Goal: Task Accomplishment & Management: Manage account settings

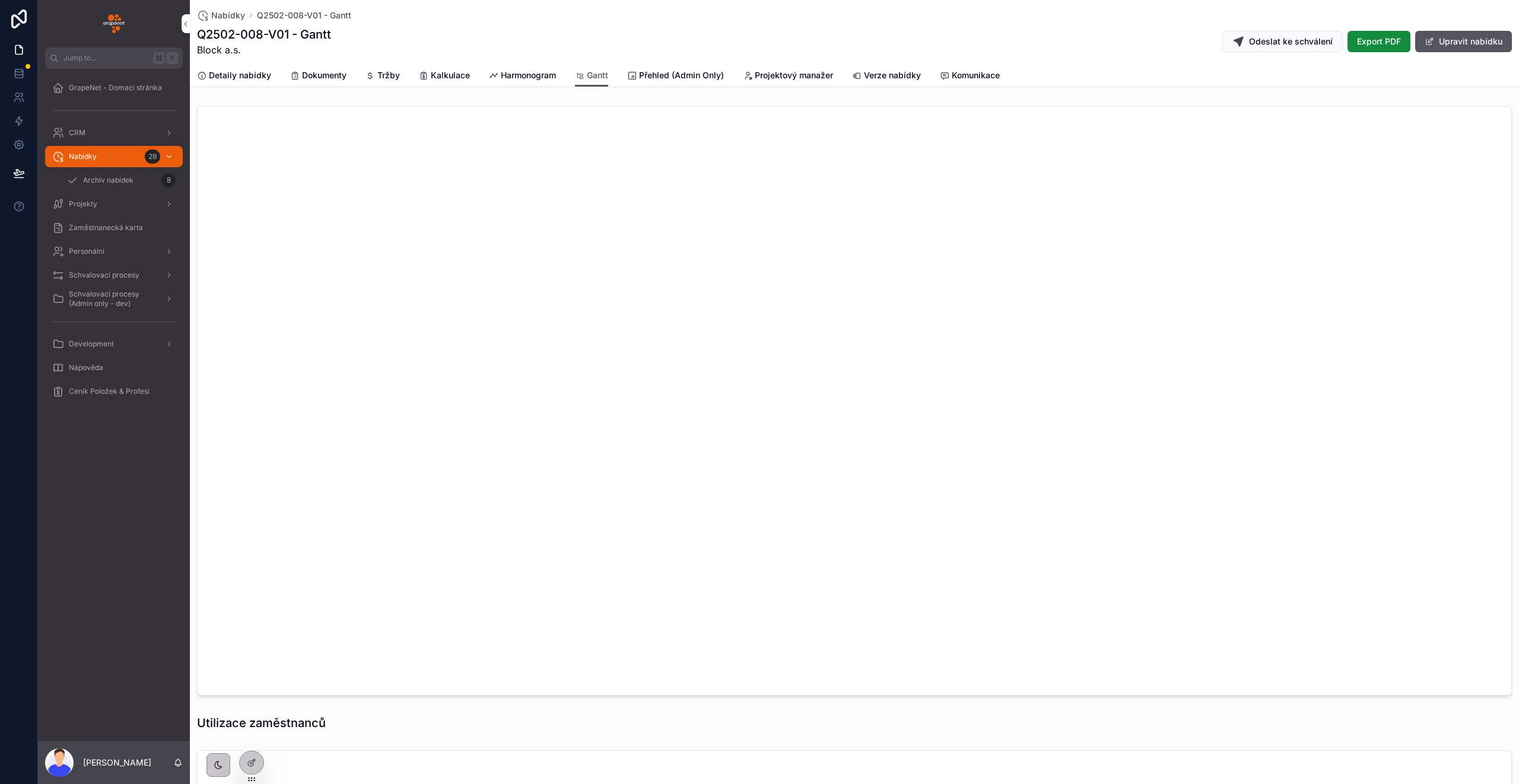
click at [78, 229] on span "Zaměstnanecká karta" at bounding box center [106, 228] width 74 height 10
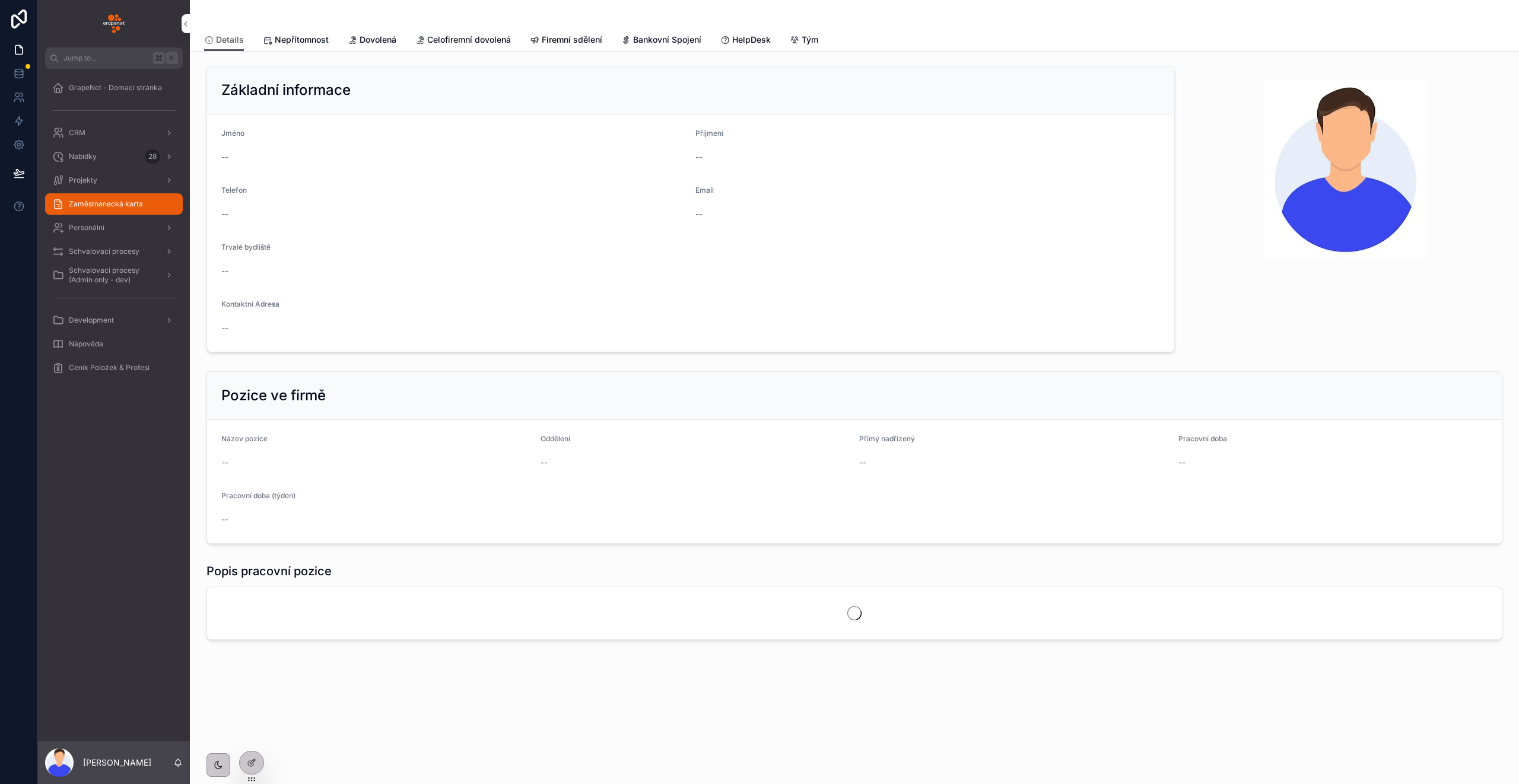
click at [737, 43] on span "HelpDesk" at bounding box center [752, 40] width 38 height 12
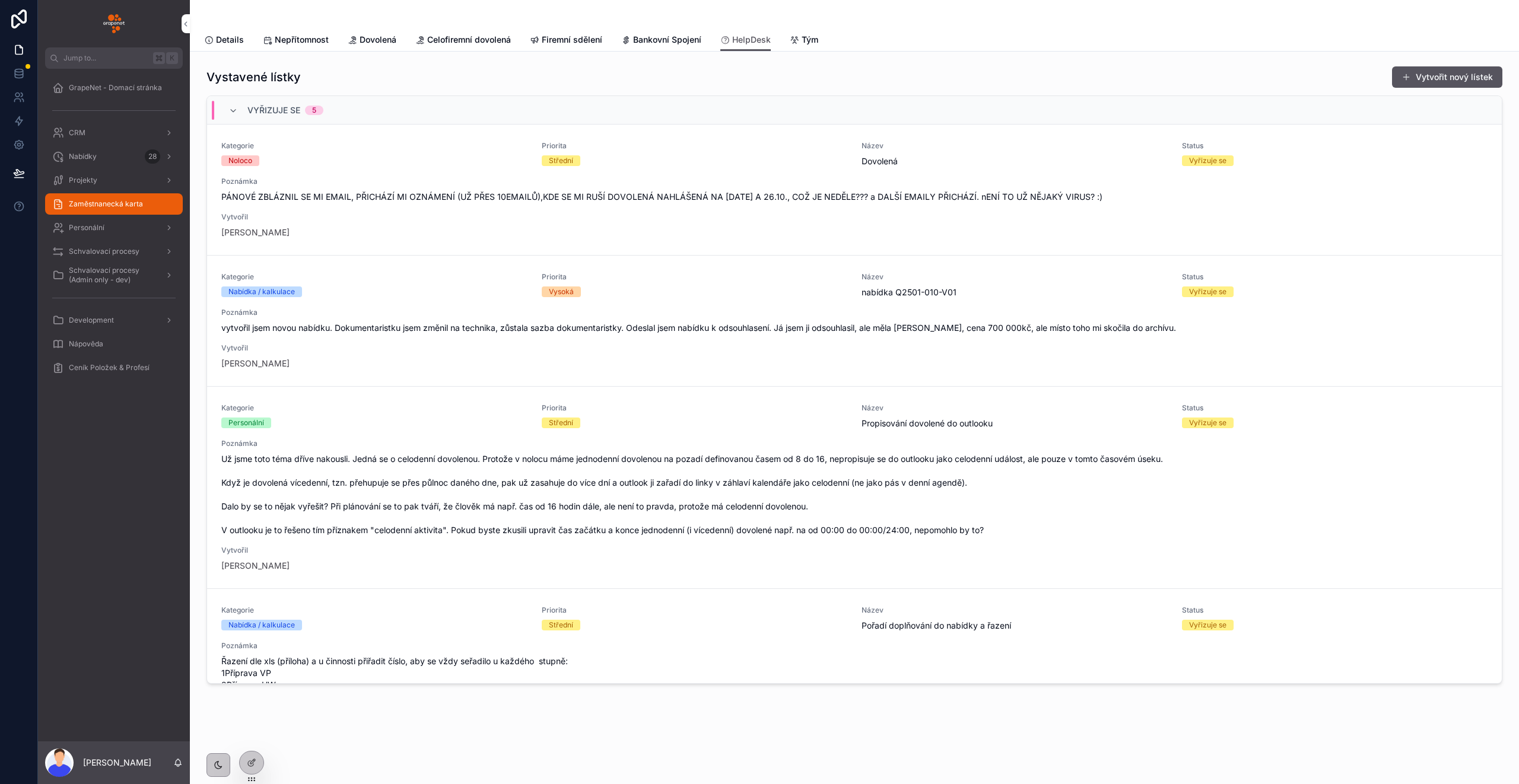
scroll to position [3, 0]
click at [404, 168] on div "Kategorie Noloco Priorita Střední Název Dovolená Status Vyřizuje se Poznámka PÁ…" at bounding box center [854, 187] width 1266 height 97
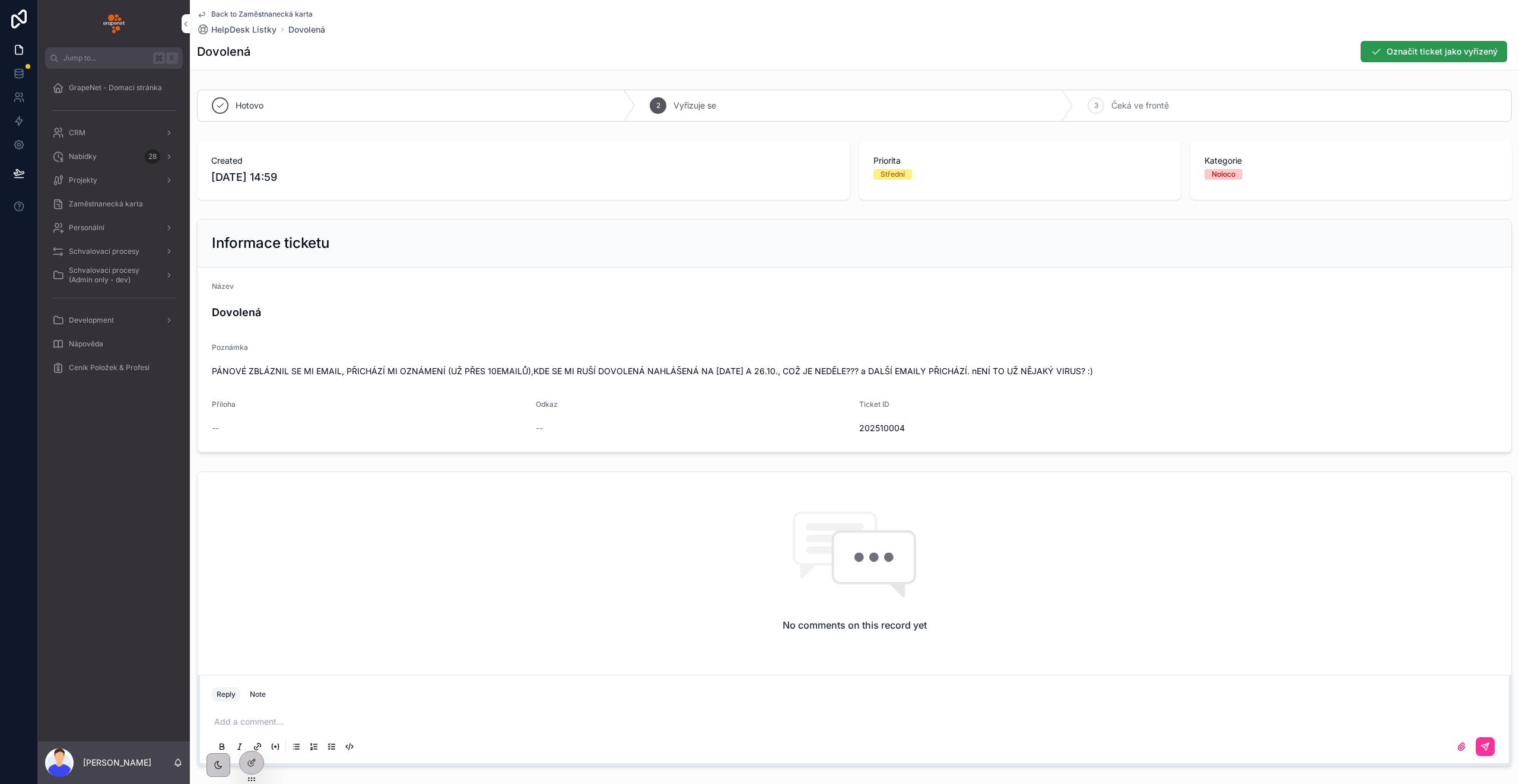
click at [1396, 52] on span "Označit ticket jako vyřízený" at bounding box center [1442, 51] width 111 height 12
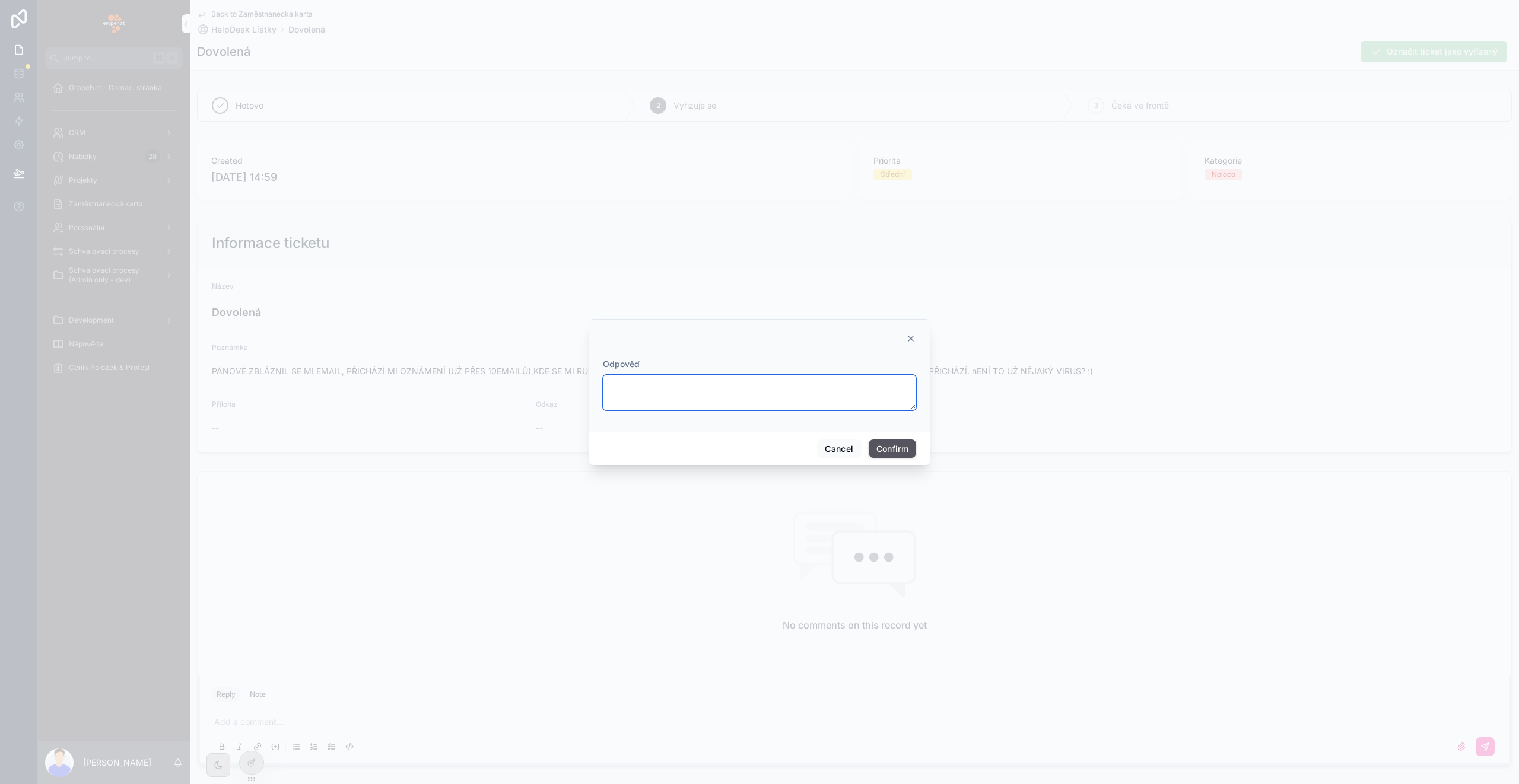
click at [709, 398] on textarea at bounding box center [760, 392] width 313 height 36
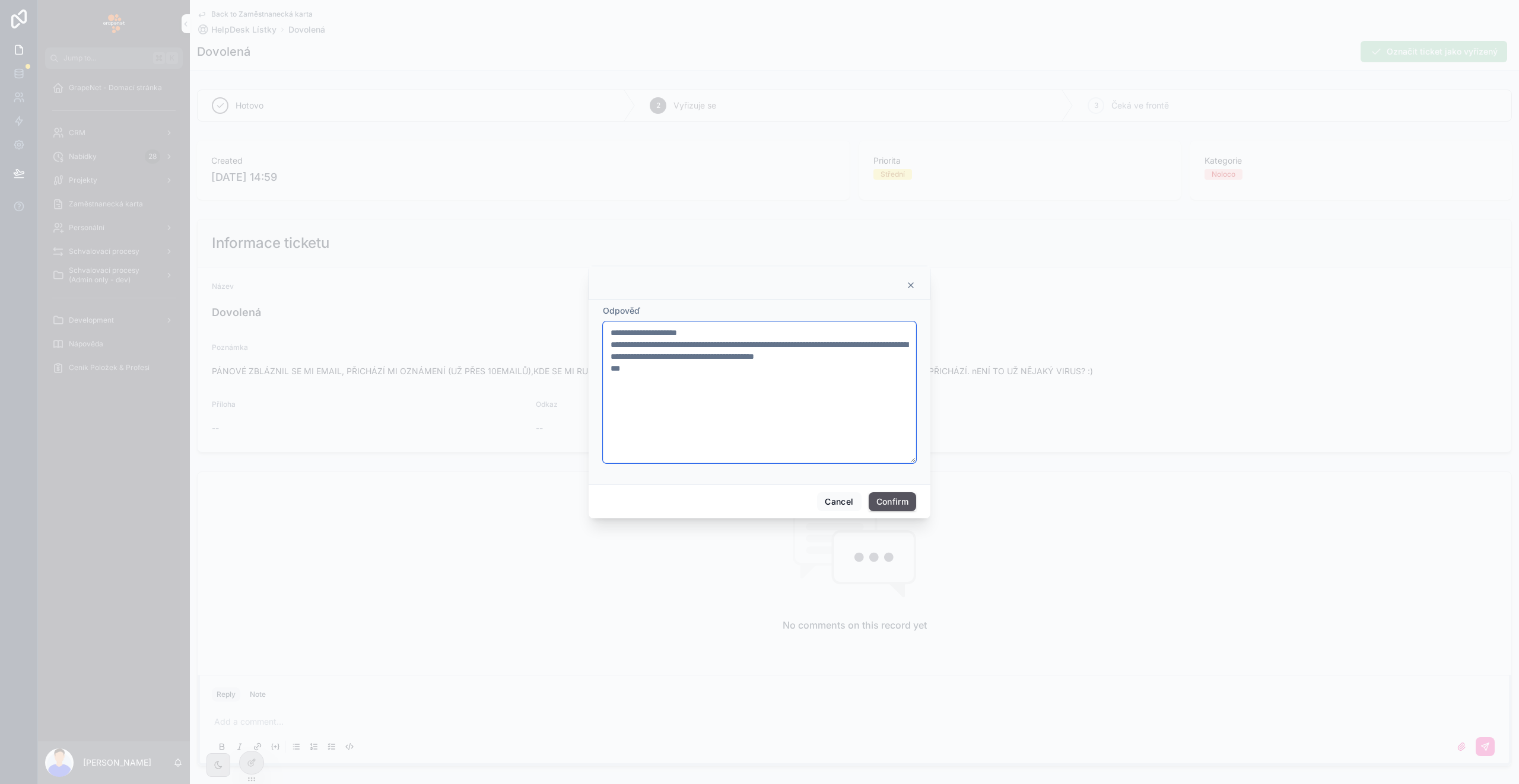
type textarea "**********"
click at [879, 504] on button "Confirm" at bounding box center [892, 502] width 48 height 19
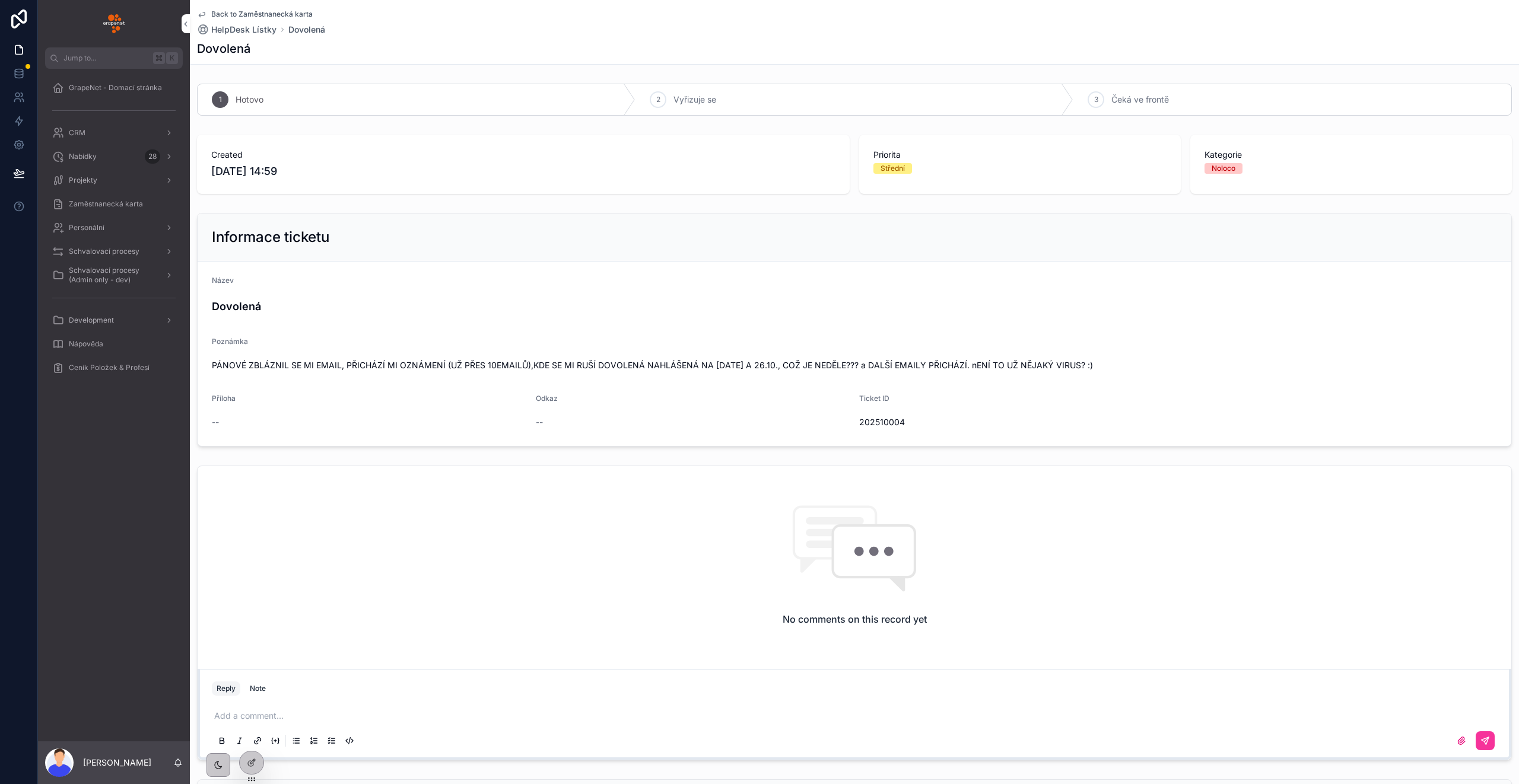
click at [245, 10] on span "Back to Zaměstnanecká karta" at bounding box center [262, 14] width 102 height 10
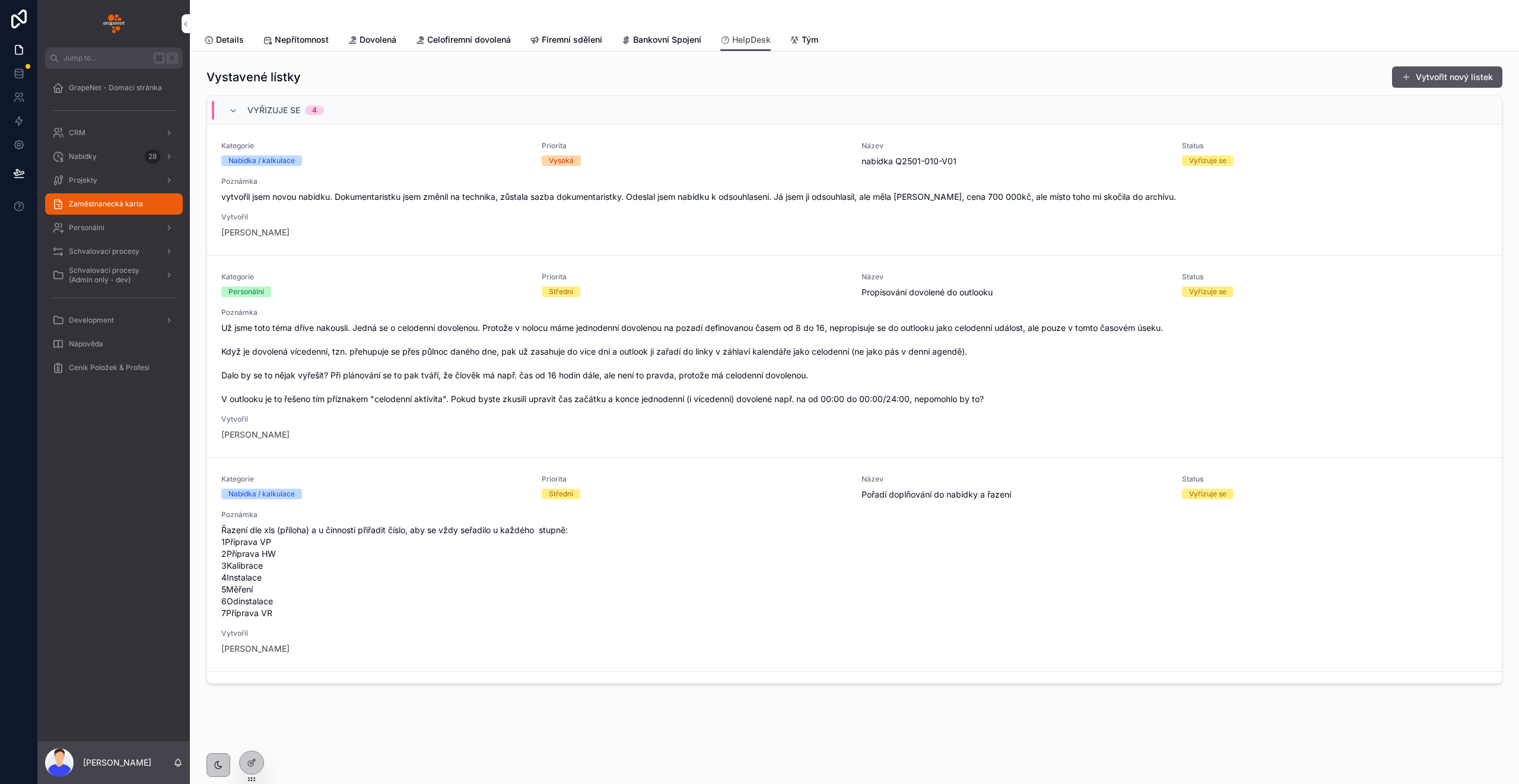
click at [560, 227] on div "Kategorie Nabídka / kalkulace Priorita Vysoká Název nabídka Q2501-010-V01 Statu…" at bounding box center [854, 190] width 1266 height 97
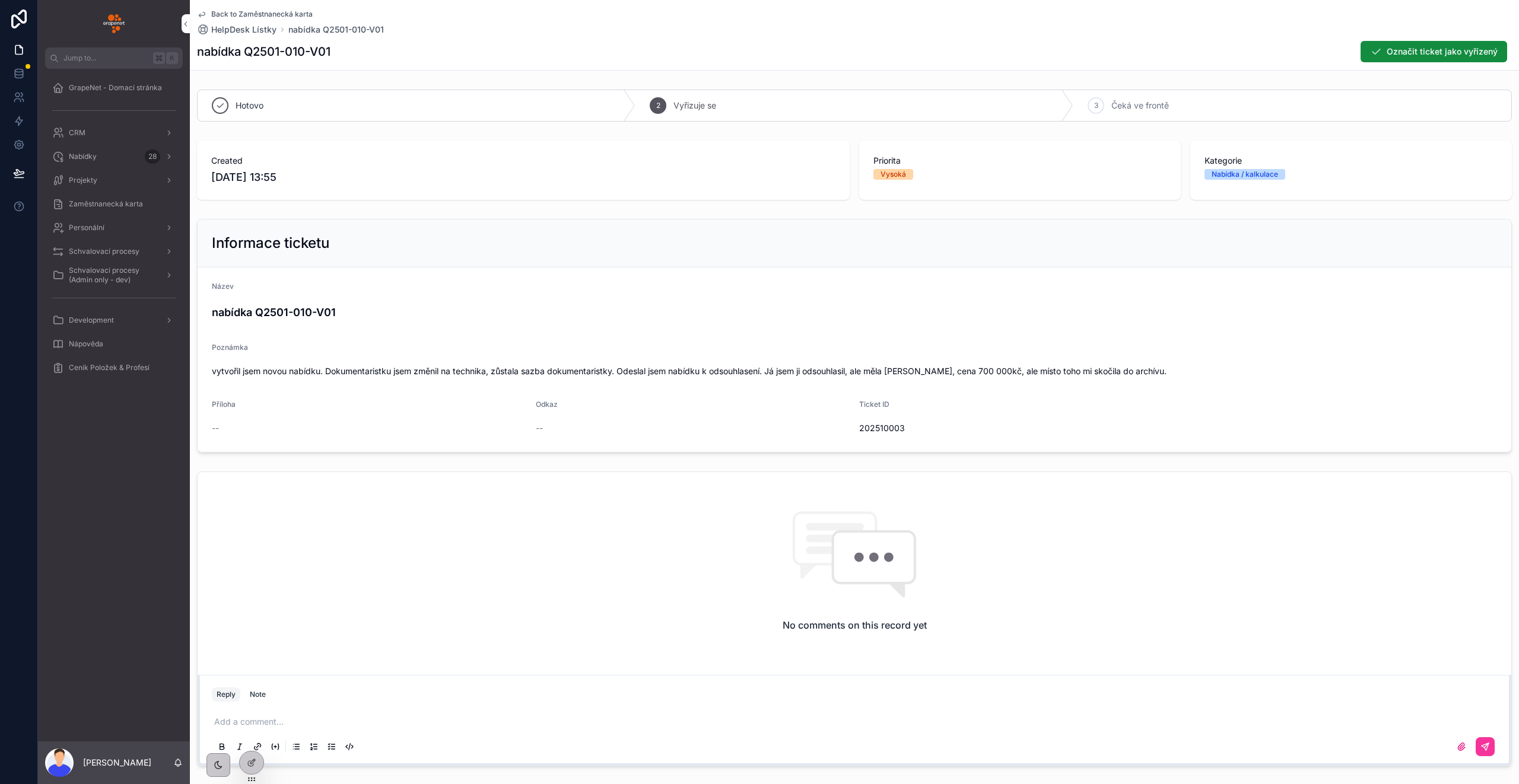
click at [892, 429] on span "202510003" at bounding box center [1016, 428] width 314 height 12
copy span "202510003"
click at [112, 147] on div "Nabídky 28" at bounding box center [114, 157] width 123 height 19
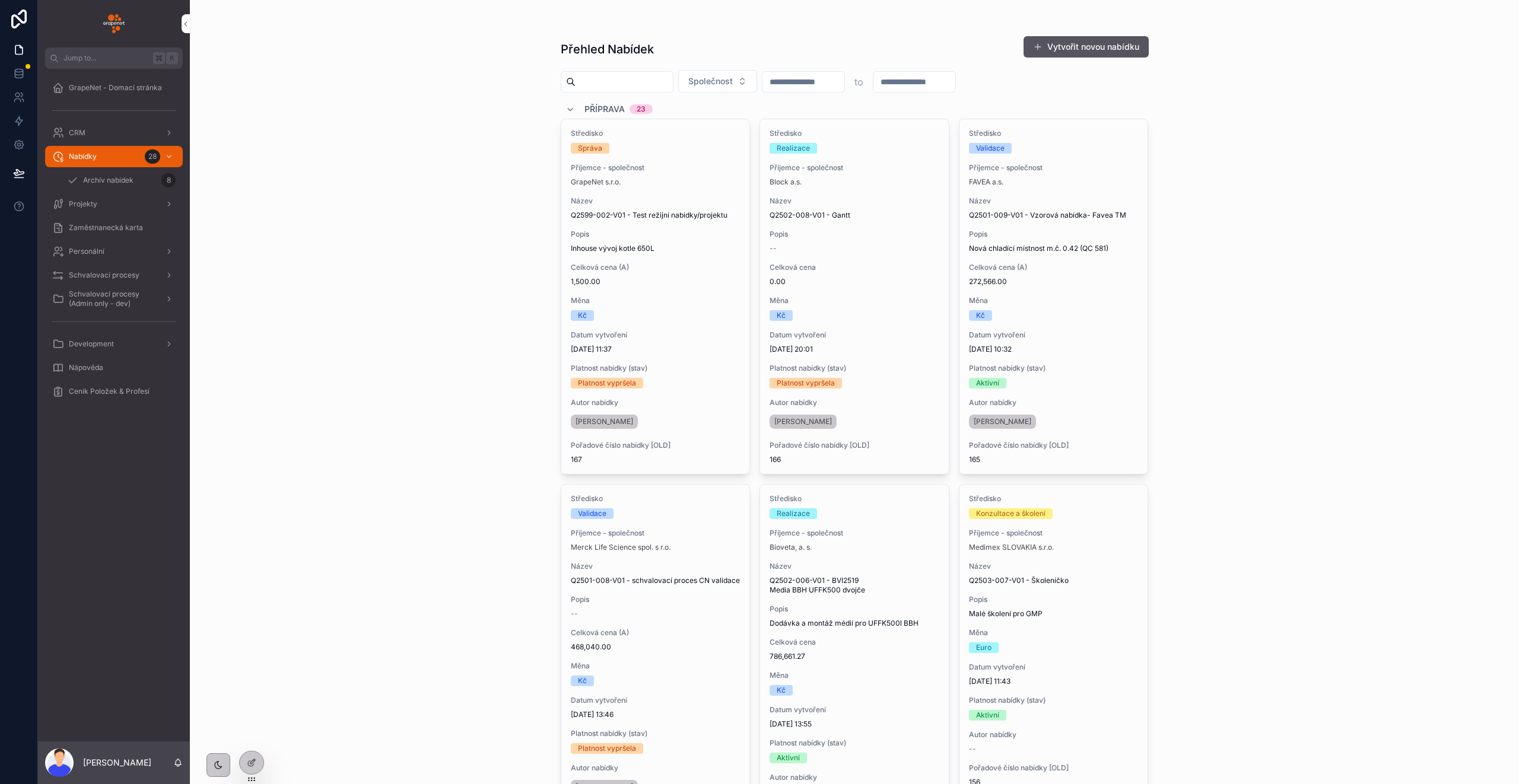
click at [105, 180] on span "Archív nabídek" at bounding box center [107, 180] width 50 height 10
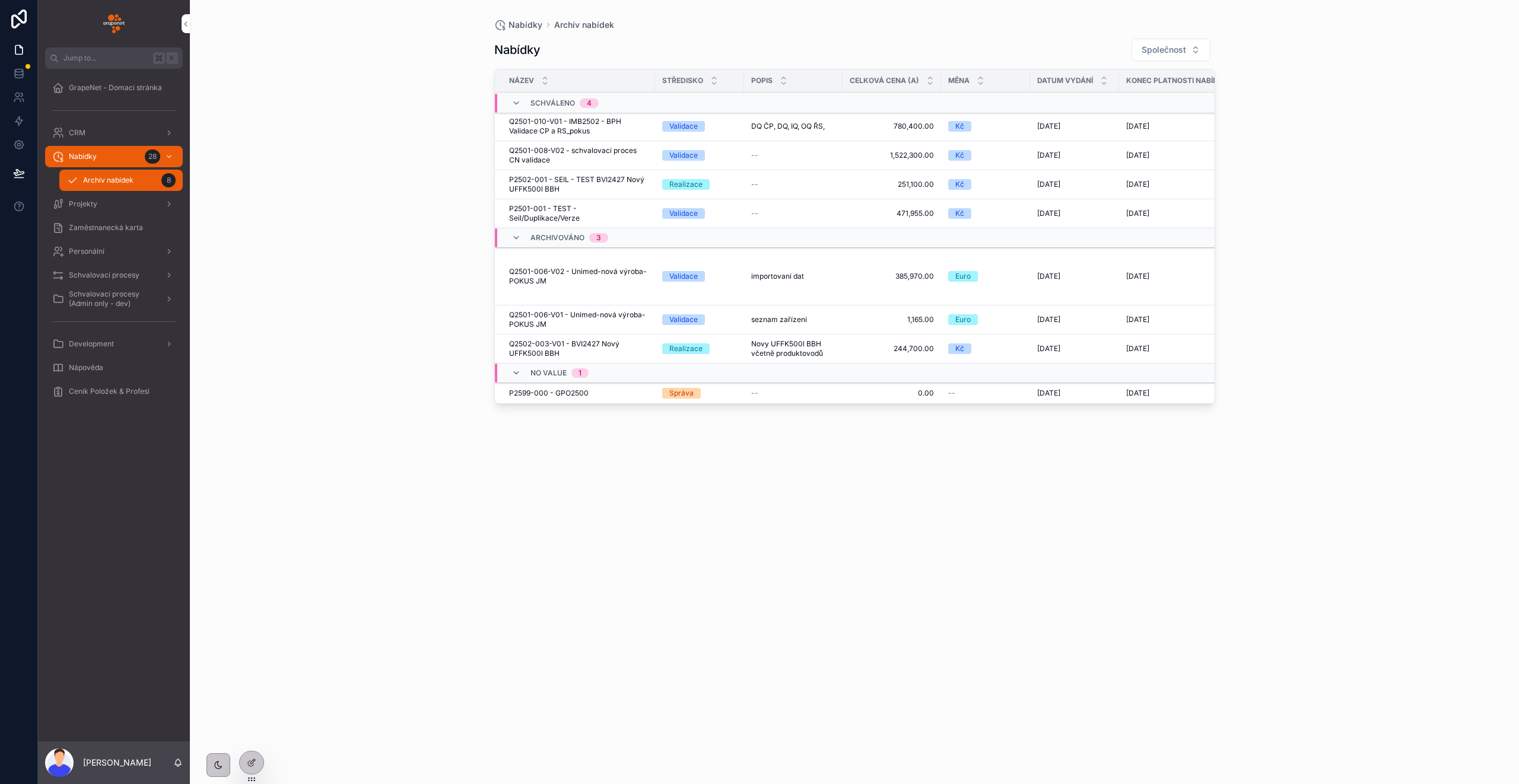
click at [102, 162] on div "Nabídky 28" at bounding box center [114, 157] width 123 height 19
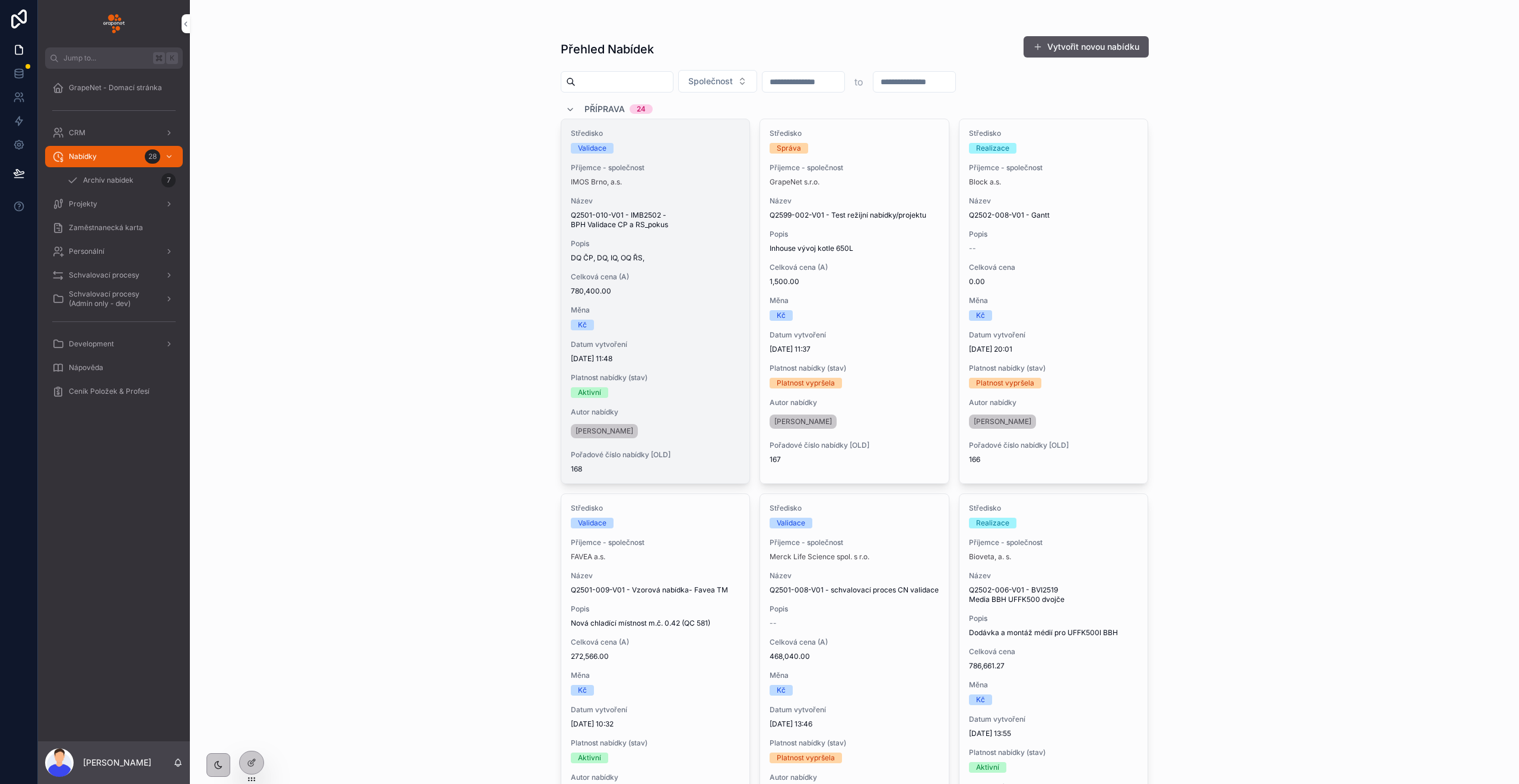
click at [693, 223] on span "Q2501-010-V01 - IMB2502 - BPH Validace CP a RS_pokus" at bounding box center [655, 220] width 169 height 19
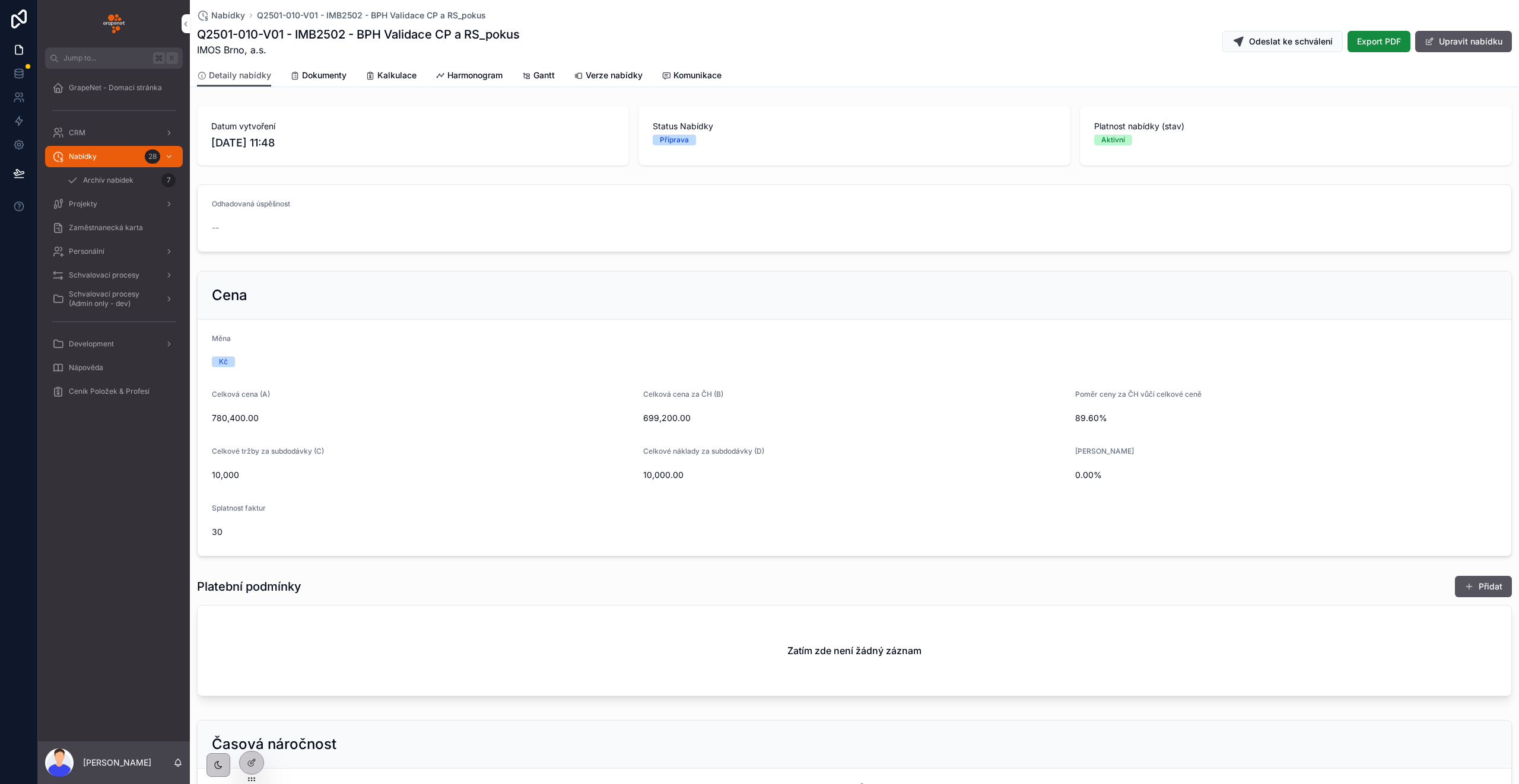
click at [408, 69] on span "Kalkulace" at bounding box center [396, 75] width 39 height 12
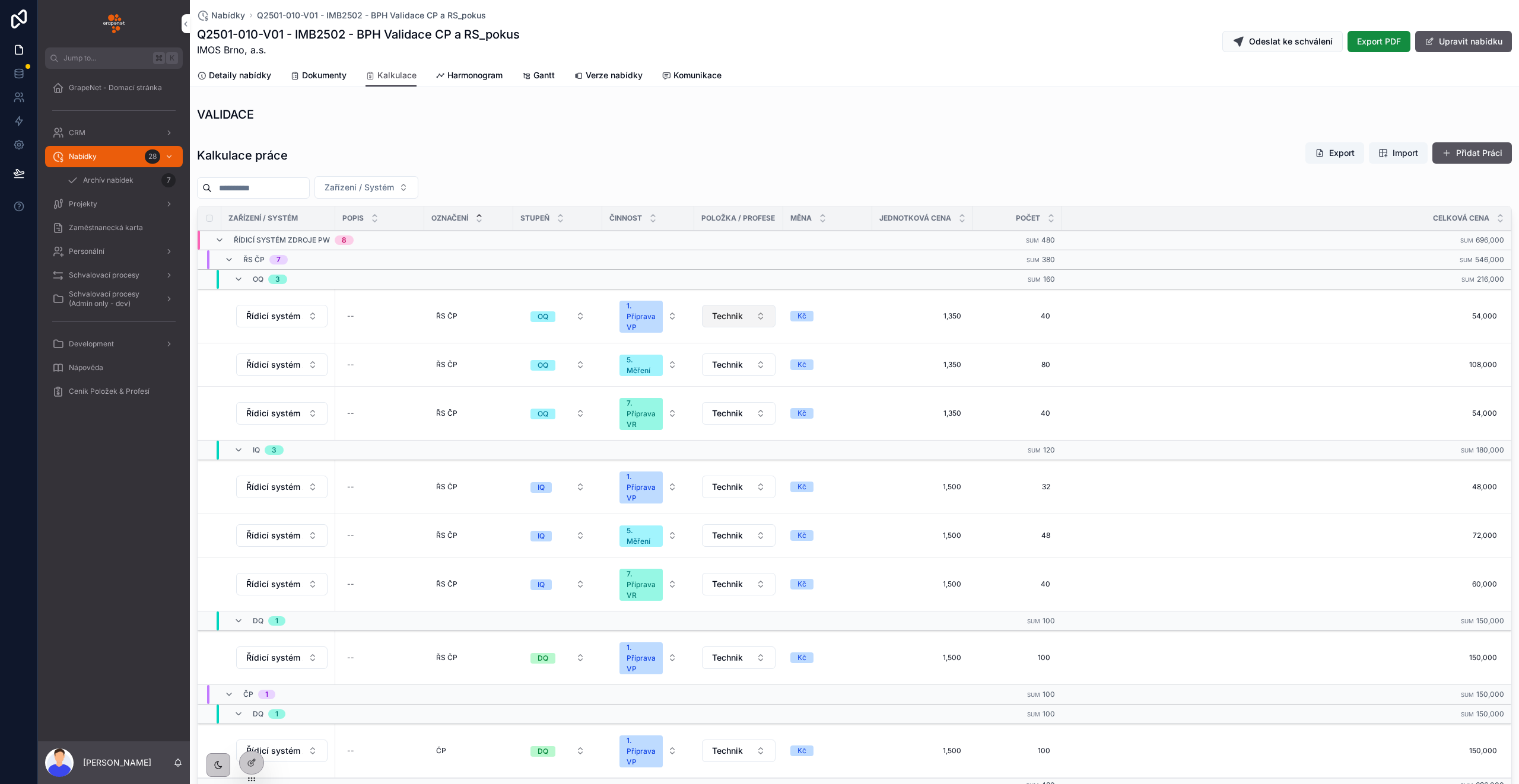
click at [748, 320] on button "Technik" at bounding box center [739, 316] width 74 height 22
click at [730, 423] on div "Technik sen." at bounding box center [737, 423] width 165 height 19
click at [795, 356] on td "Kč" at bounding box center [837, 365] width 89 height 43
click at [782, 362] on button "Technik" at bounding box center [744, 365] width 83 height 22
click at [718, 468] on div "Technik sen." at bounding box center [742, 471] width 165 height 19
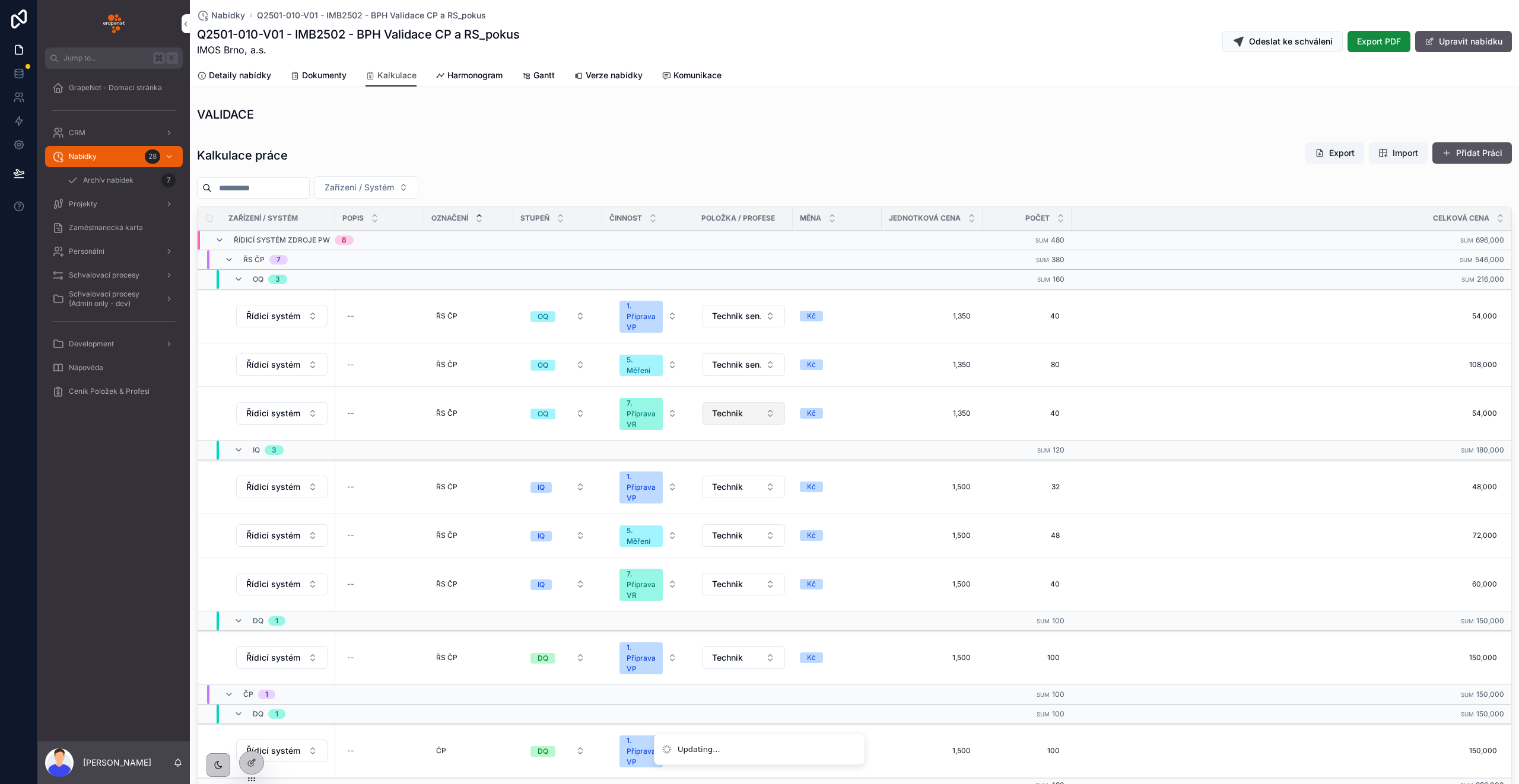
click at [738, 417] on span "Technik" at bounding box center [727, 413] width 31 height 12
click at [731, 513] on div "Technik sen." at bounding box center [742, 520] width 165 height 19
click at [760, 177] on div "Zařízení / Systém" at bounding box center [854, 188] width 1315 height 22
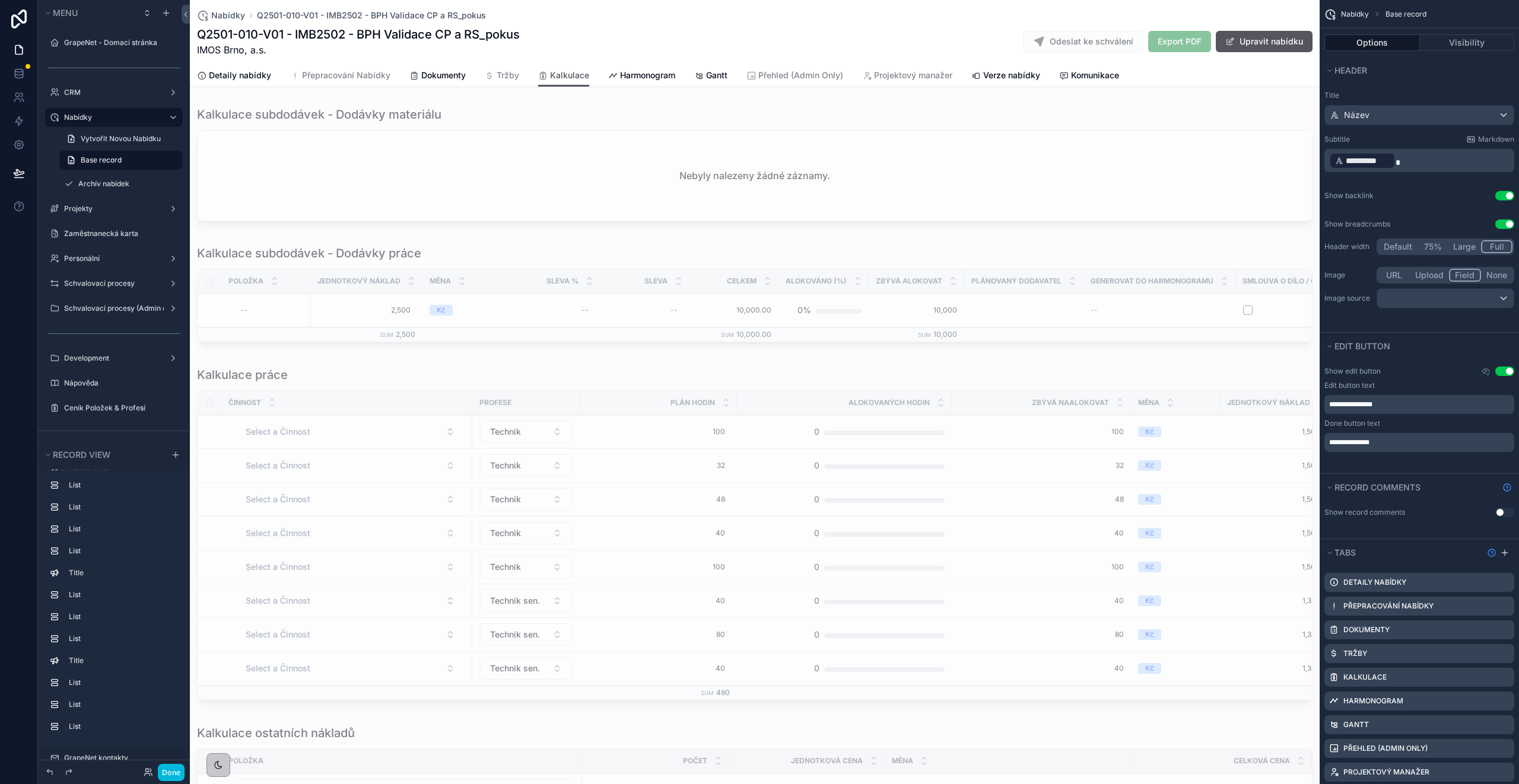
scroll to position [795, 0]
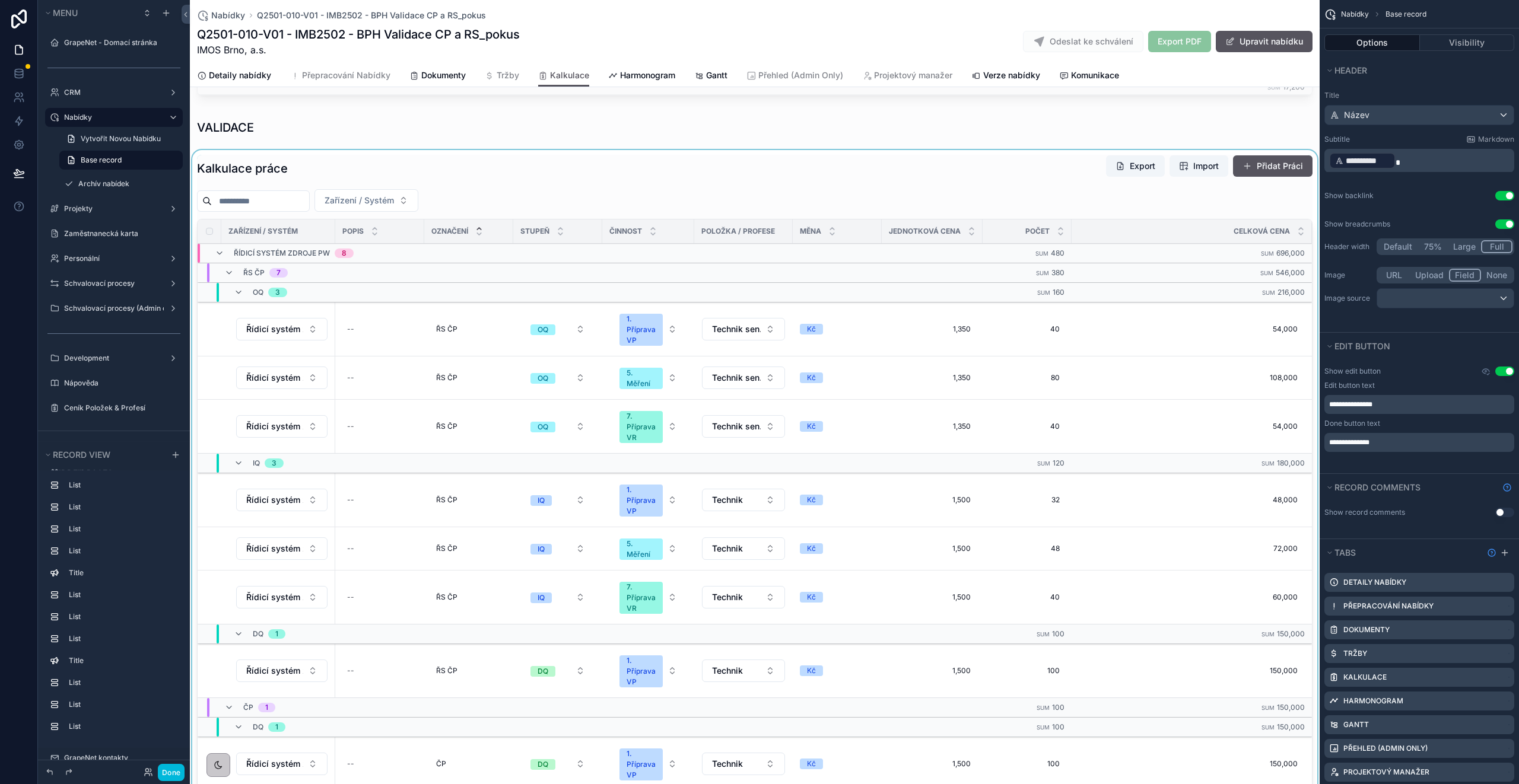
click at [520, 226] on div "scrollable content" at bounding box center [755, 483] width 1129 height 666
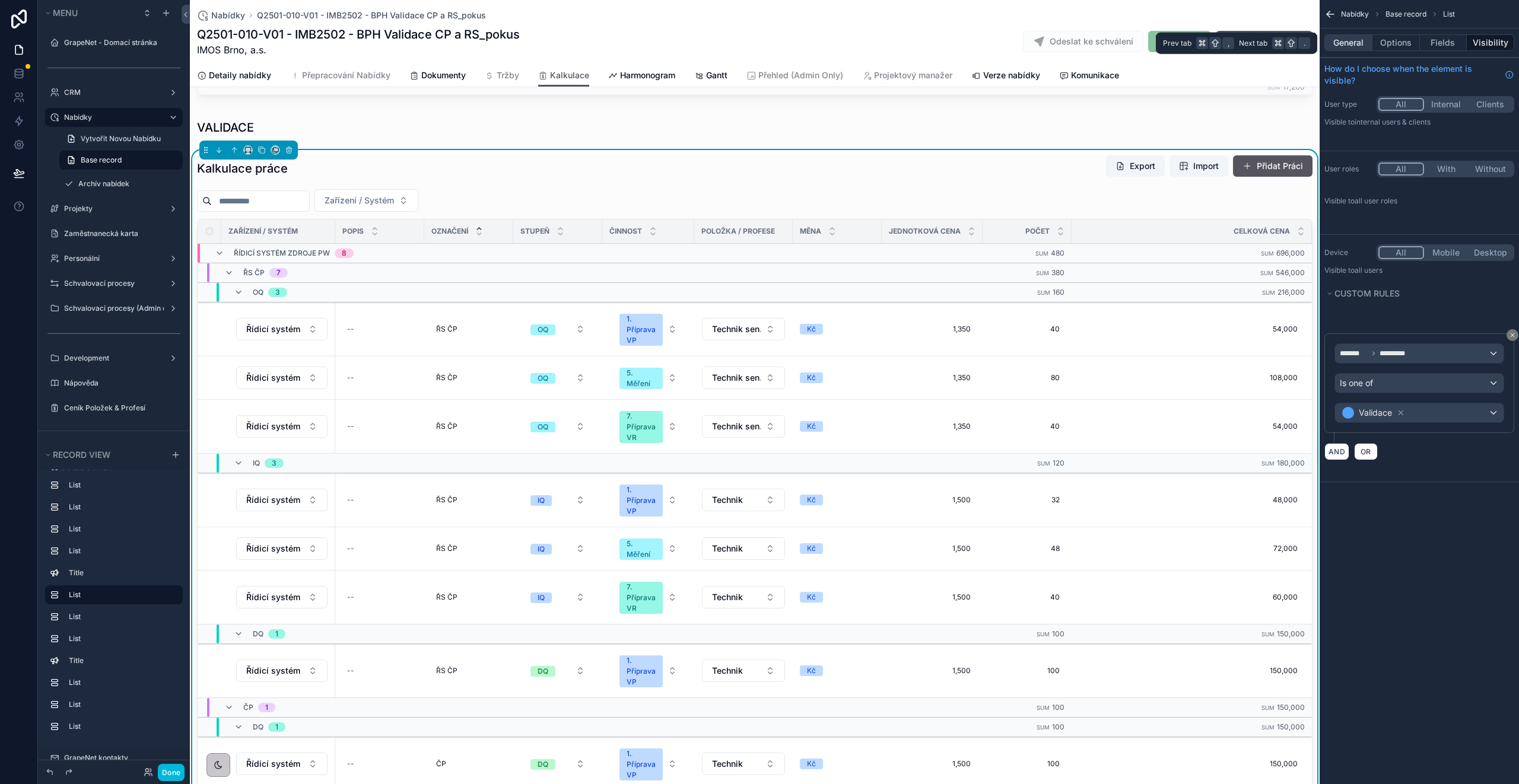
click at [1359, 45] on button "General" at bounding box center [1348, 42] width 48 height 17
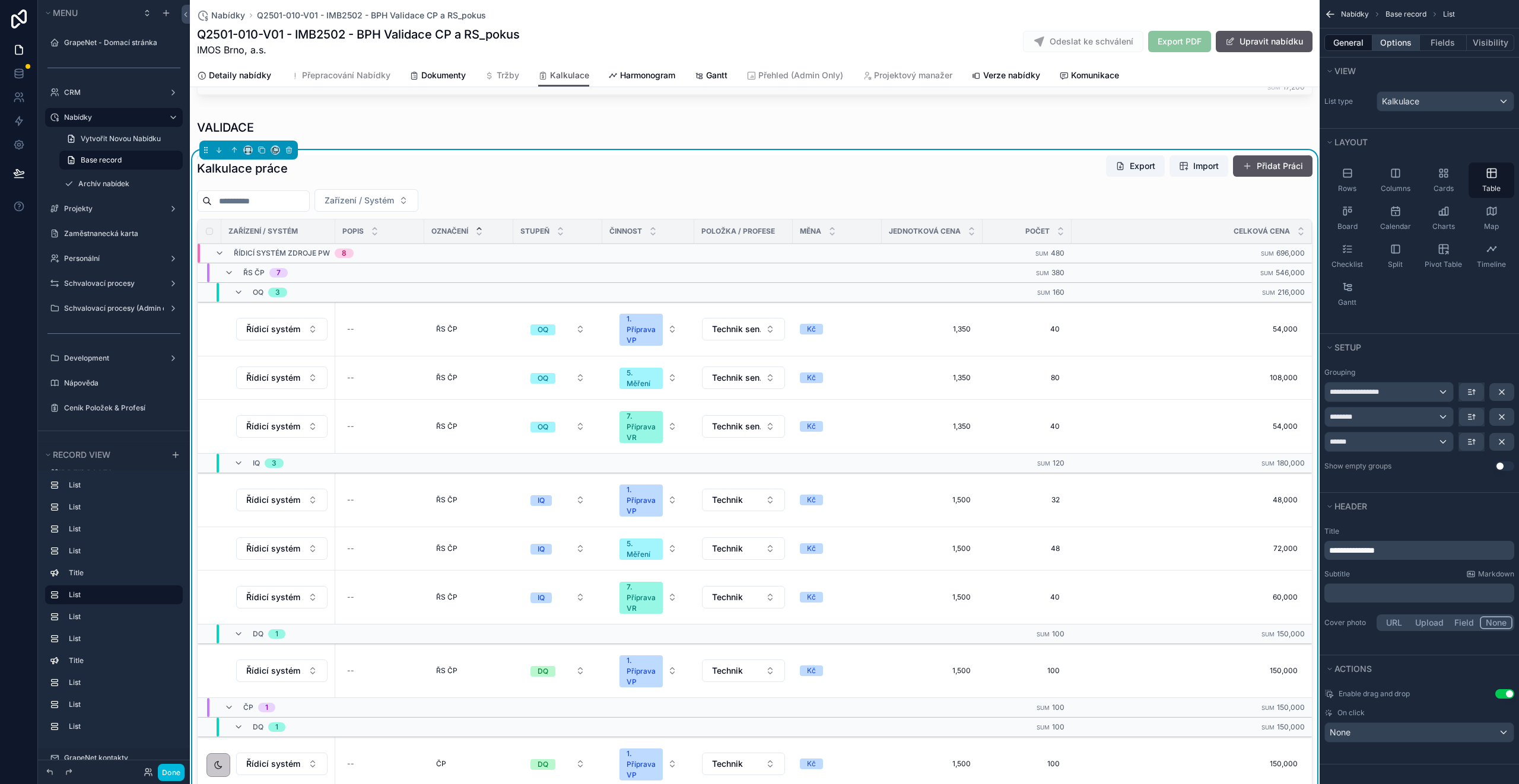
click at [1408, 43] on button "Options" at bounding box center [1397, 42] width 48 height 17
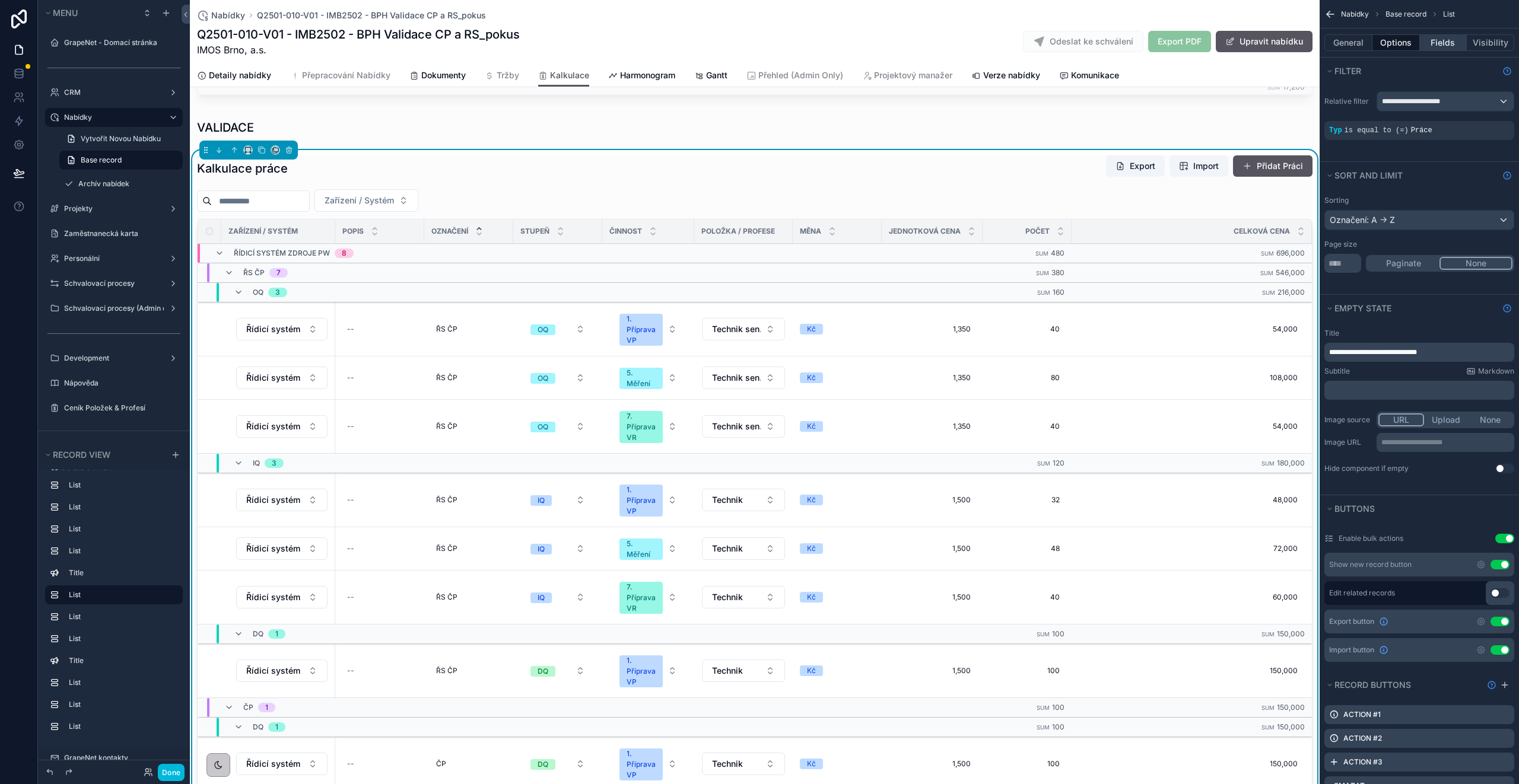
click at [1445, 37] on button "Fields" at bounding box center [1443, 42] width 48 height 17
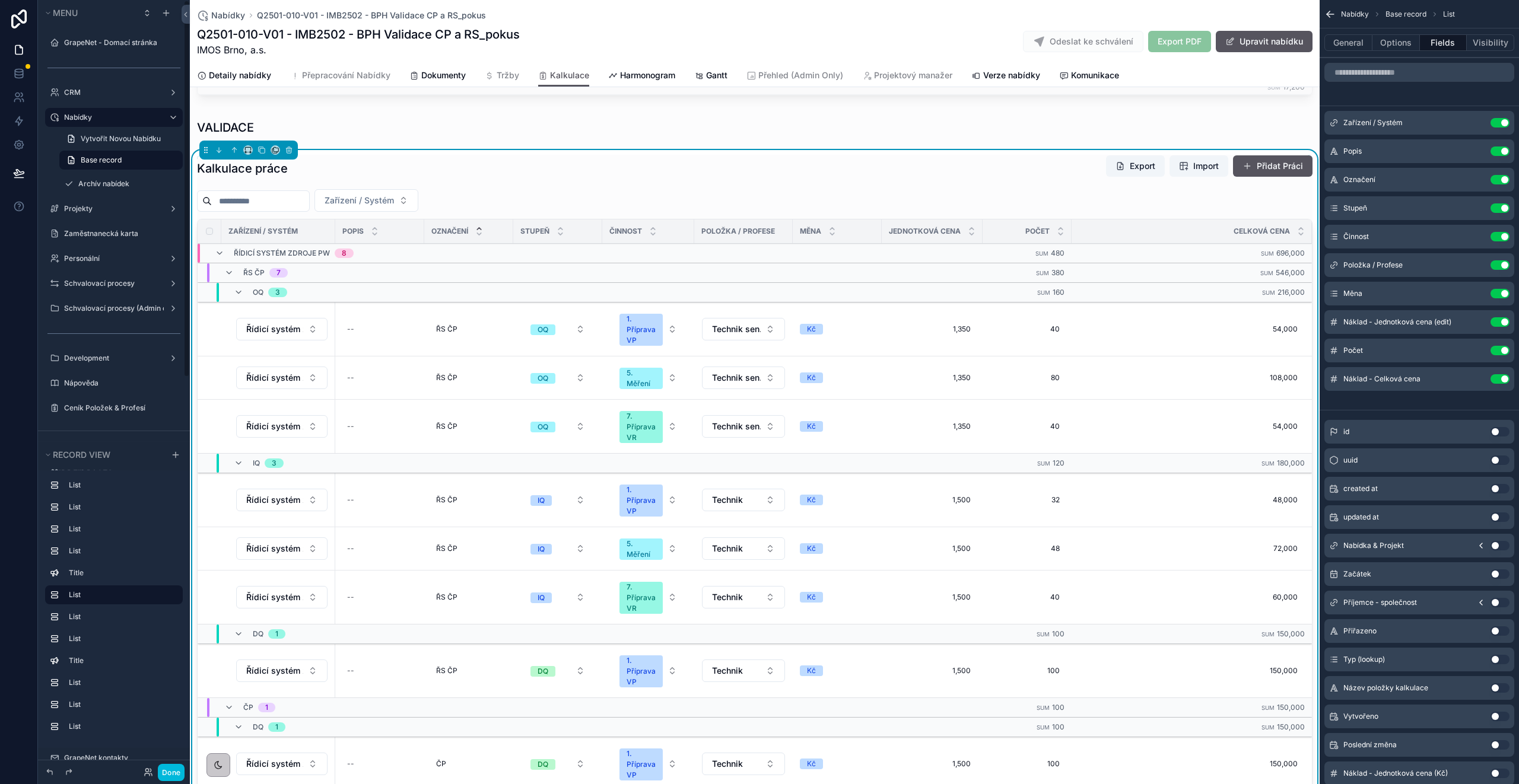
click at [171, 773] on button "Done" at bounding box center [171, 773] width 27 height 17
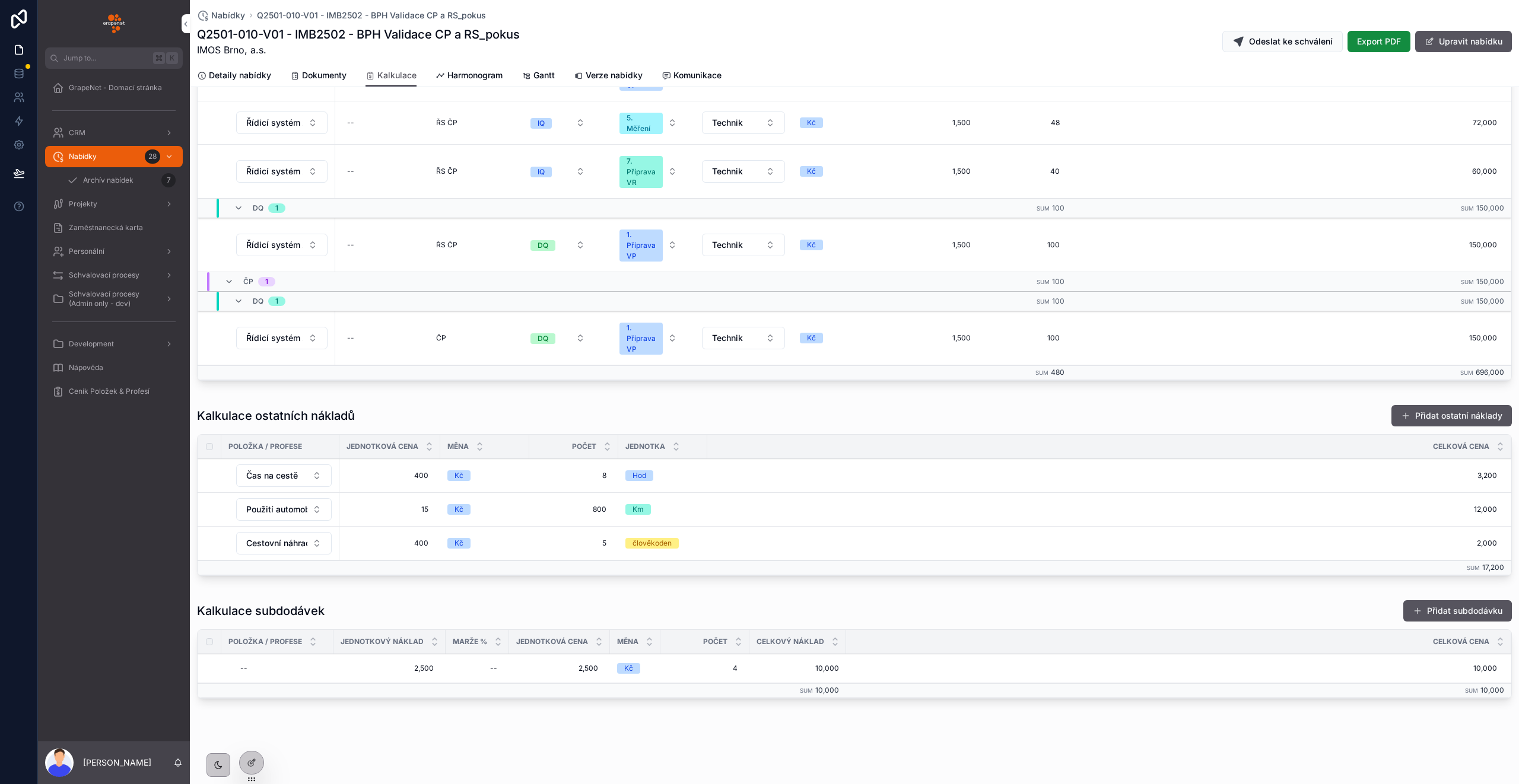
scroll to position [0, 0]
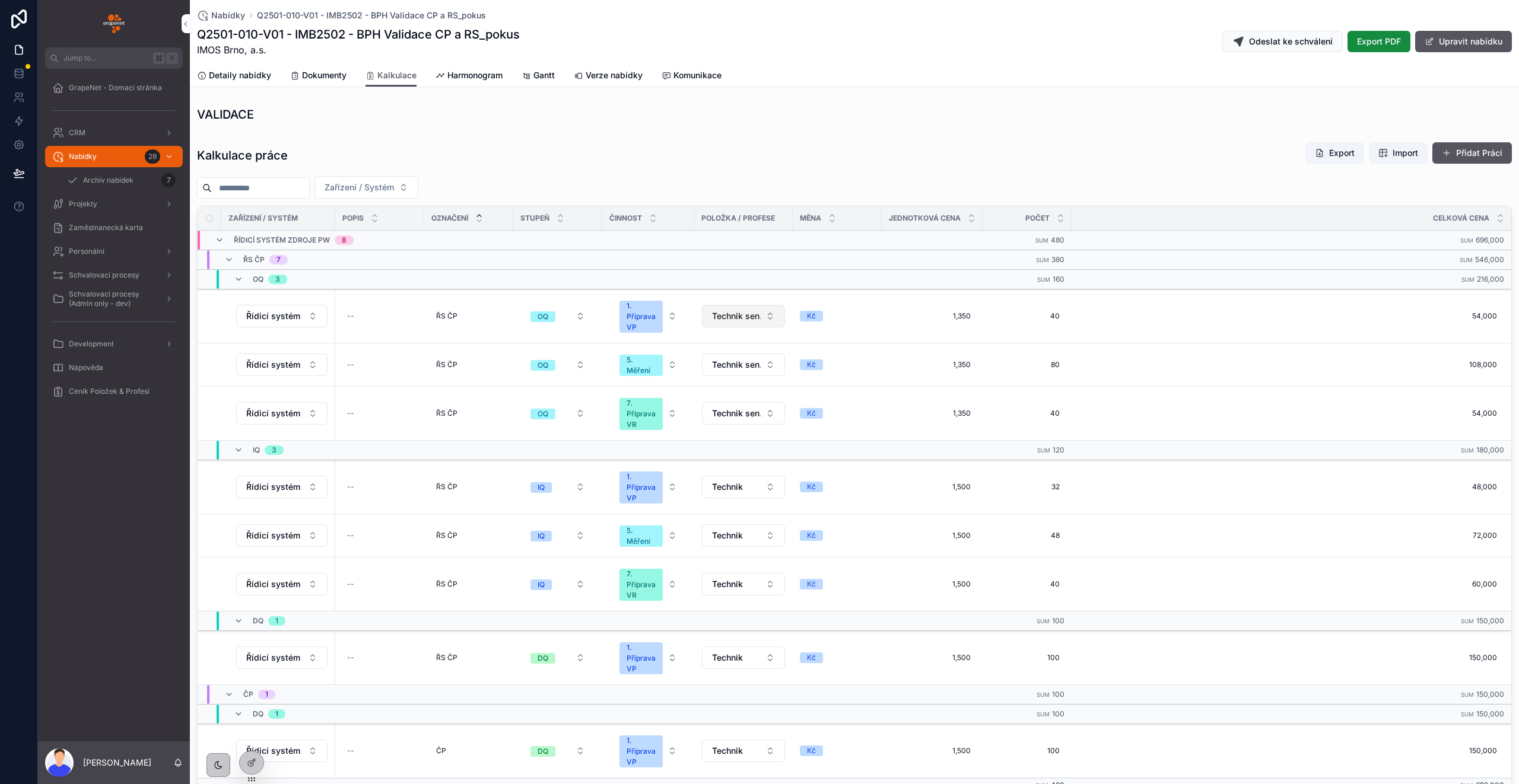
click at [718, 327] on button "Technik sen." at bounding box center [744, 316] width 83 height 22
click at [709, 403] on span "Dokumentarista" at bounding box center [695, 404] width 61 height 12
click at [770, 321] on button "Dokumentarista" at bounding box center [744, 316] width 83 height 22
click at [753, 390] on div "Technik" at bounding box center [742, 385] width 165 height 19
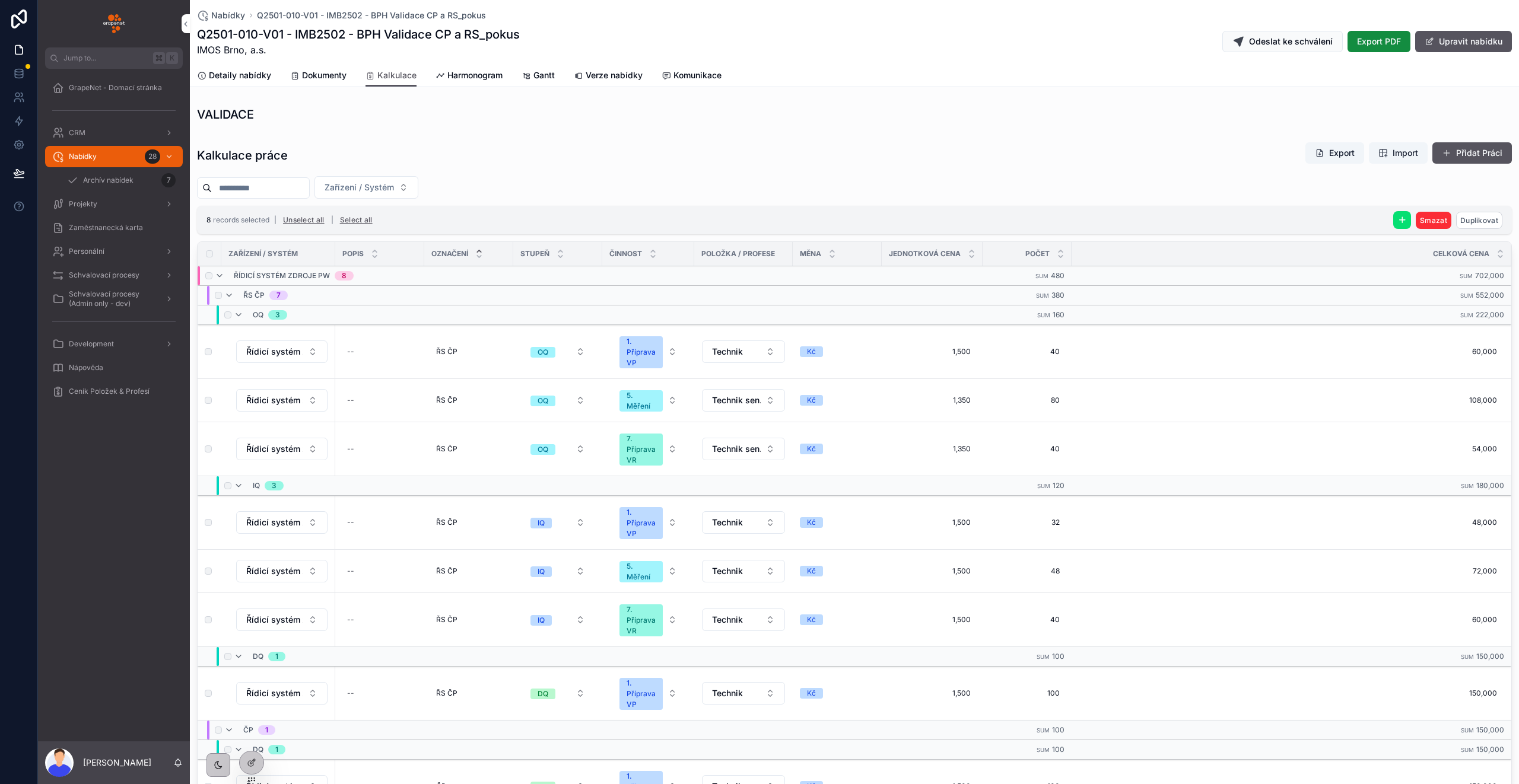
click at [209, 221] on span "8" at bounding box center [208, 219] width 4 height 9
click at [214, 253] on th "scrollable content" at bounding box center [209, 254] width 24 height 24
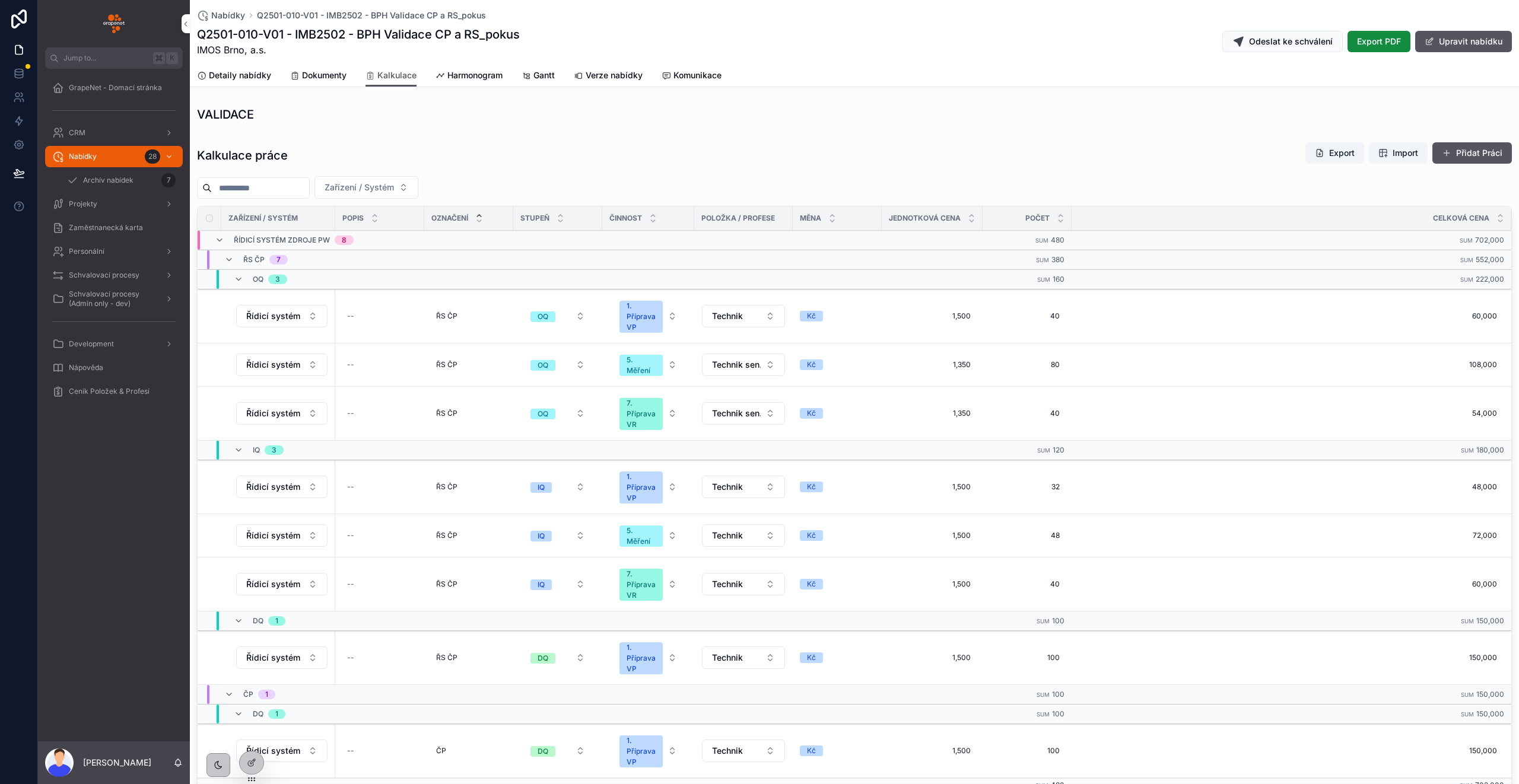
click at [206, 312] on td "scrollable content" at bounding box center [209, 316] width 24 height 54
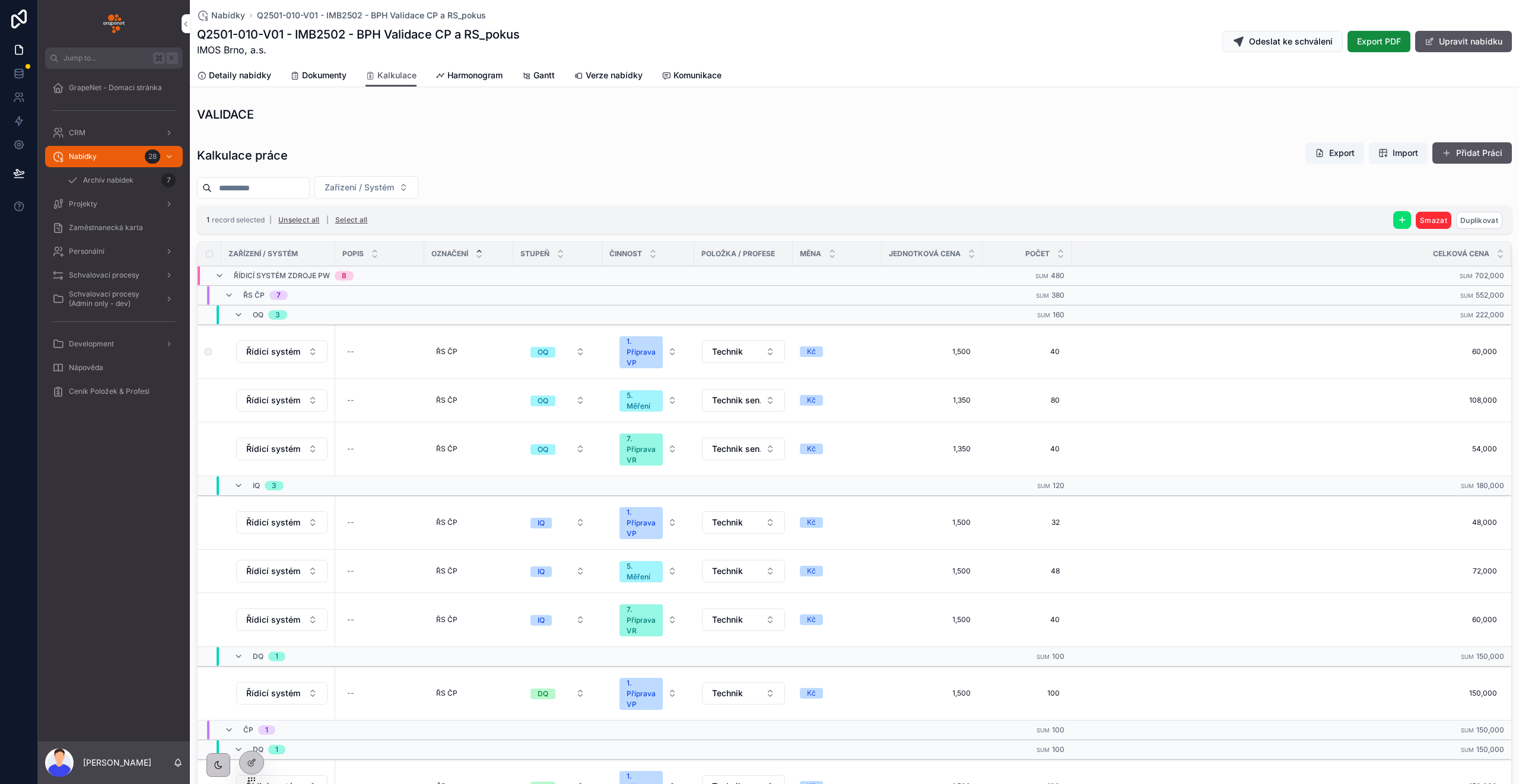
click at [208, 396] on td "scrollable content" at bounding box center [209, 401] width 24 height 43
click at [753, 360] on button "Technik" at bounding box center [744, 351] width 83 height 22
click at [716, 480] on div "Technik jr." at bounding box center [742, 478] width 165 height 19
click at [764, 188] on div "Zařízení / Systém" at bounding box center [854, 188] width 1315 height 22
click at [747, 381] on td "Technik sen." at bounding box center [744, 401] width 99 height 43
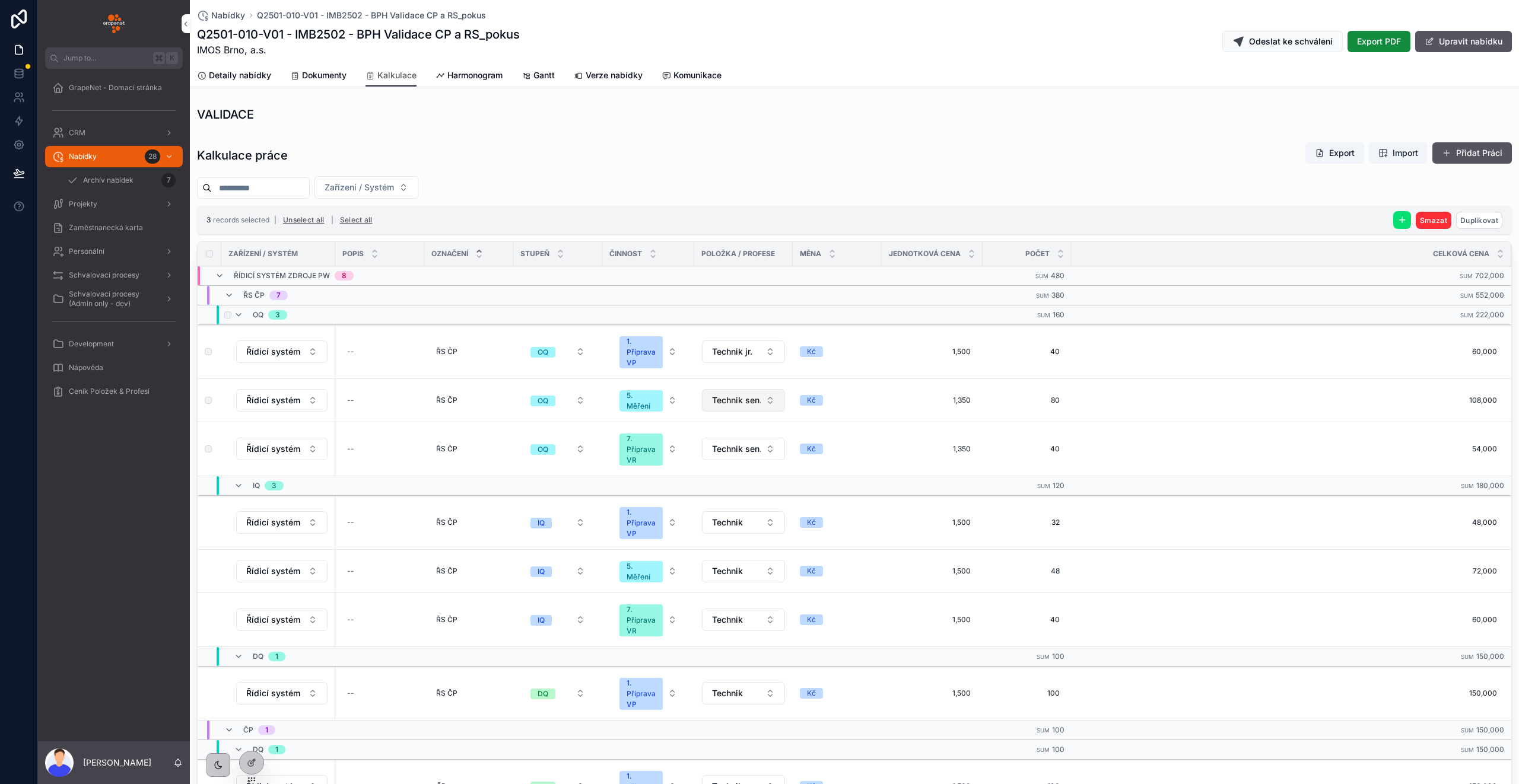
click at [745, 400] on span "Technik sen." at bounding box center [736, 400] width 49 height 12
click at [744, 522] on div "Technik jr." at bounding box center [742, 526] width 165 height 19
click at [738, 446] on span "Technik sen." at bounding box center [736, 448] width 49 height 12
click at [732, 448] on span "Technik sen." at bounding box center [736, 448] width 49 height 12
click at [737, 572] on div "Technik jr." at bounding box center [742, 575] width 165 height 19
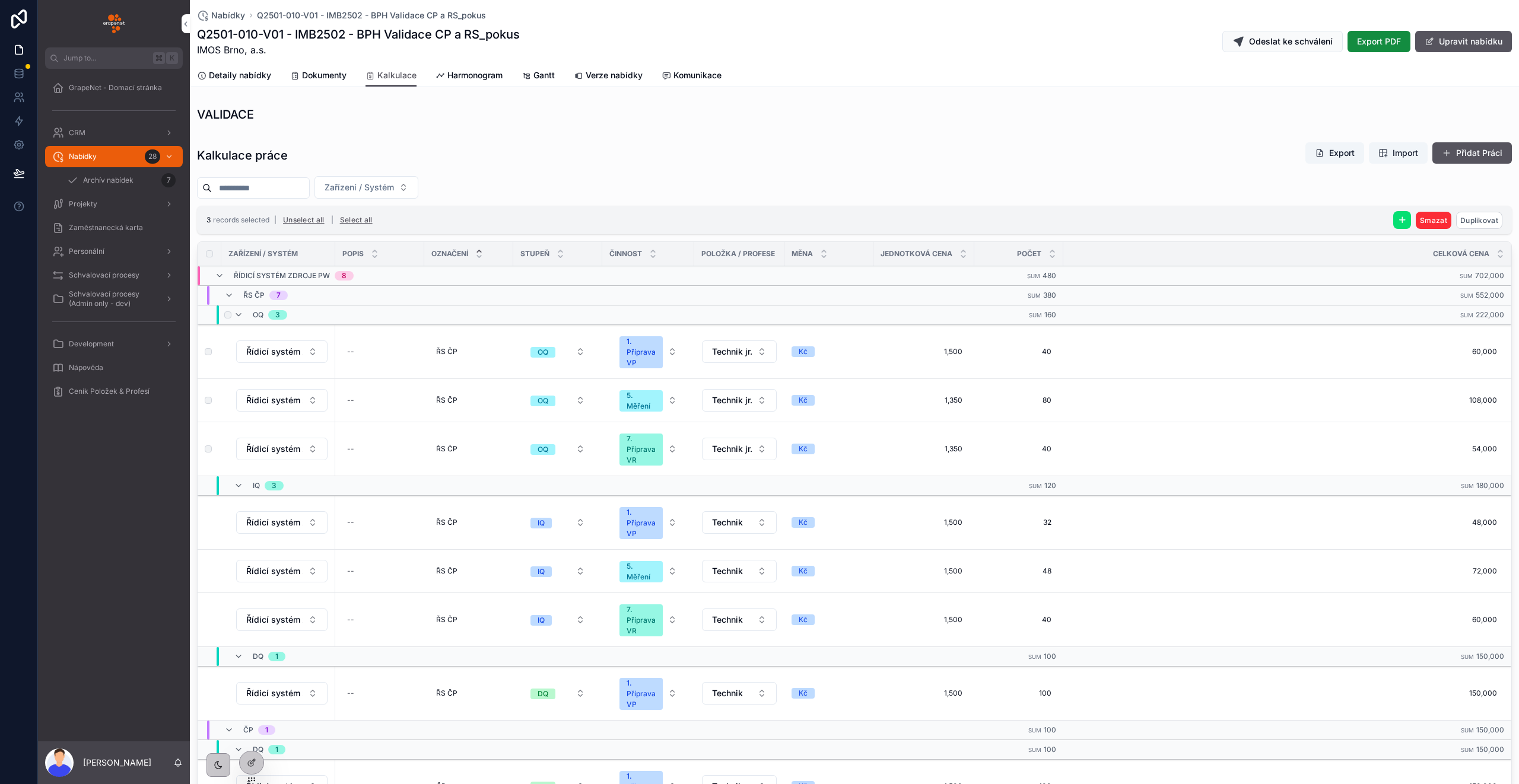
click at [315, 223] on button "Unselect all" at bounding box center [304, 220] width 50 height 19
click at [758, 363] on button "Technik jr." at bounding box center [740, 351] width 75 height 22
click at [810, 500] on button "Use setting" at bounding box center [810, 501] width 19 height 10
click at [744, 444] on div "Dokumentarista" at bounding box center [738, 441] width 165 height 19
click at [313, 222] on button "Unselect all" at bounding box center [304, 220] width 50 height 19
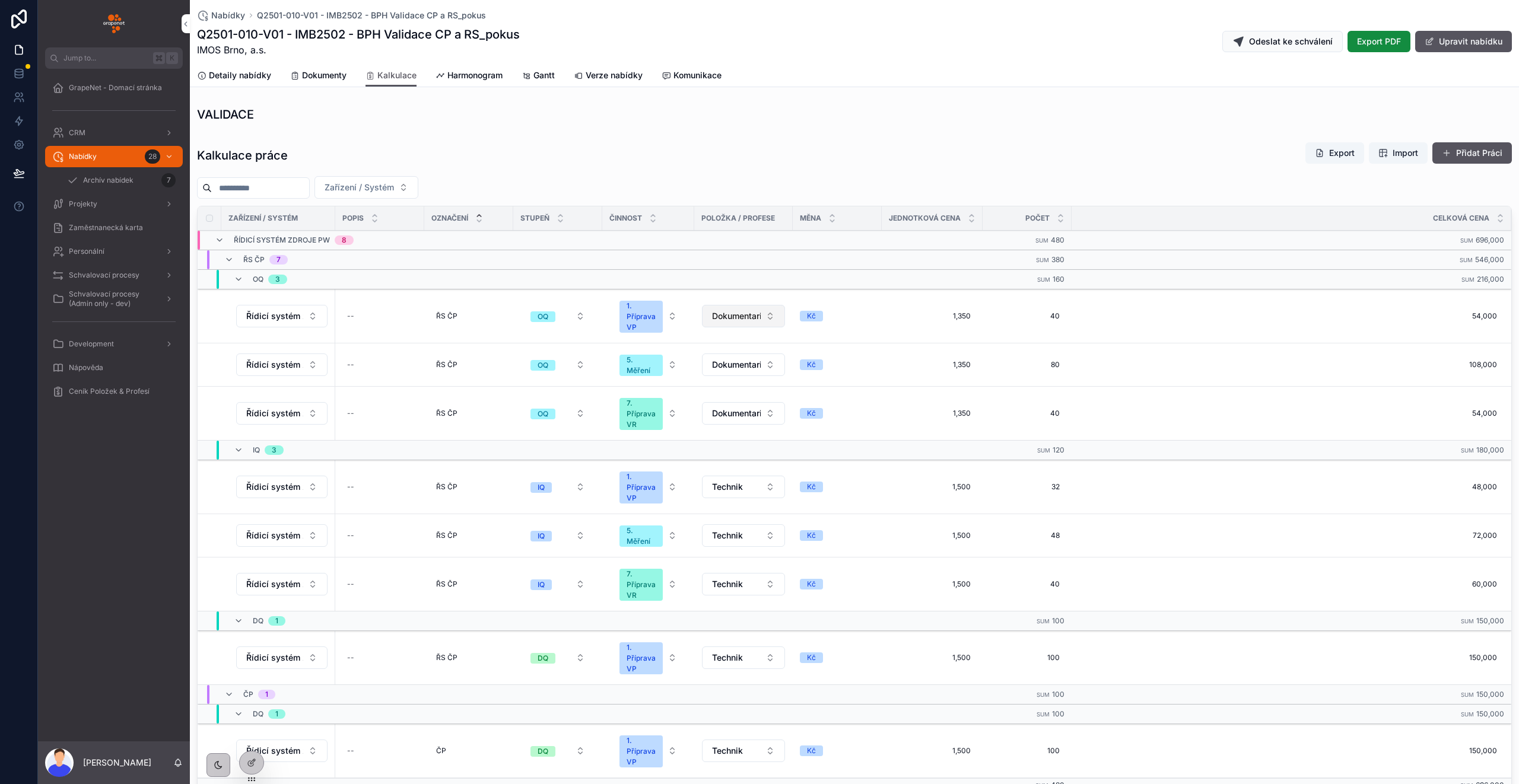
click at [736, 324] on button "Dokumentarista" at bounding box center [744, 316] width 83 height 22
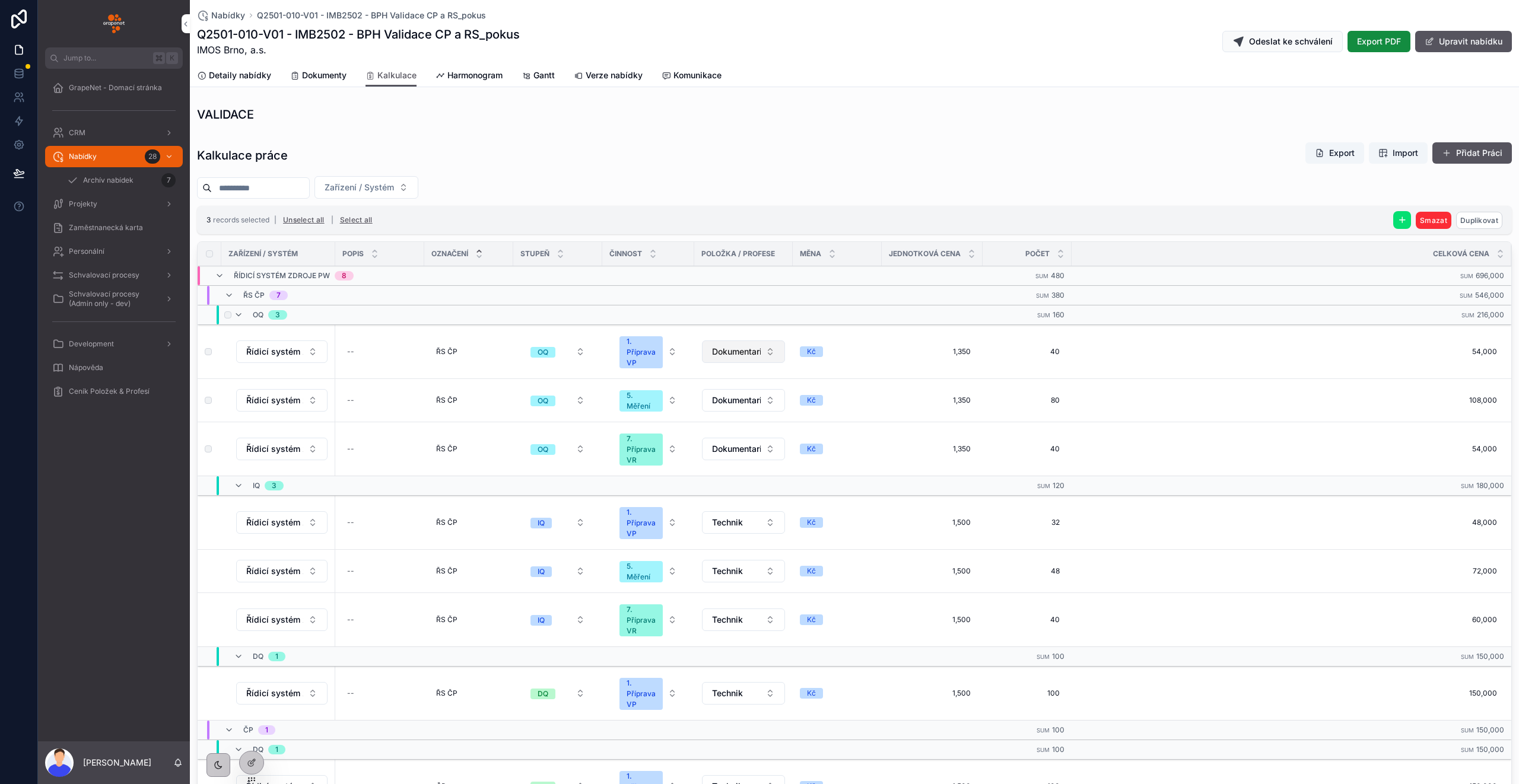
click at [767, 362] on button "Dokumentarista" at bounding box center [744, 351] width 83 height 22
click at [817, 501] on button "Use setting" at bounding box center [814, 501] width 19 height 10
click at [723, 423] on div "Technik" at bounding box center [742, 421] width 165 height 19
click at [316, 222] on button "Unselect all" at bounding box center [304, 220] width 50 height 19
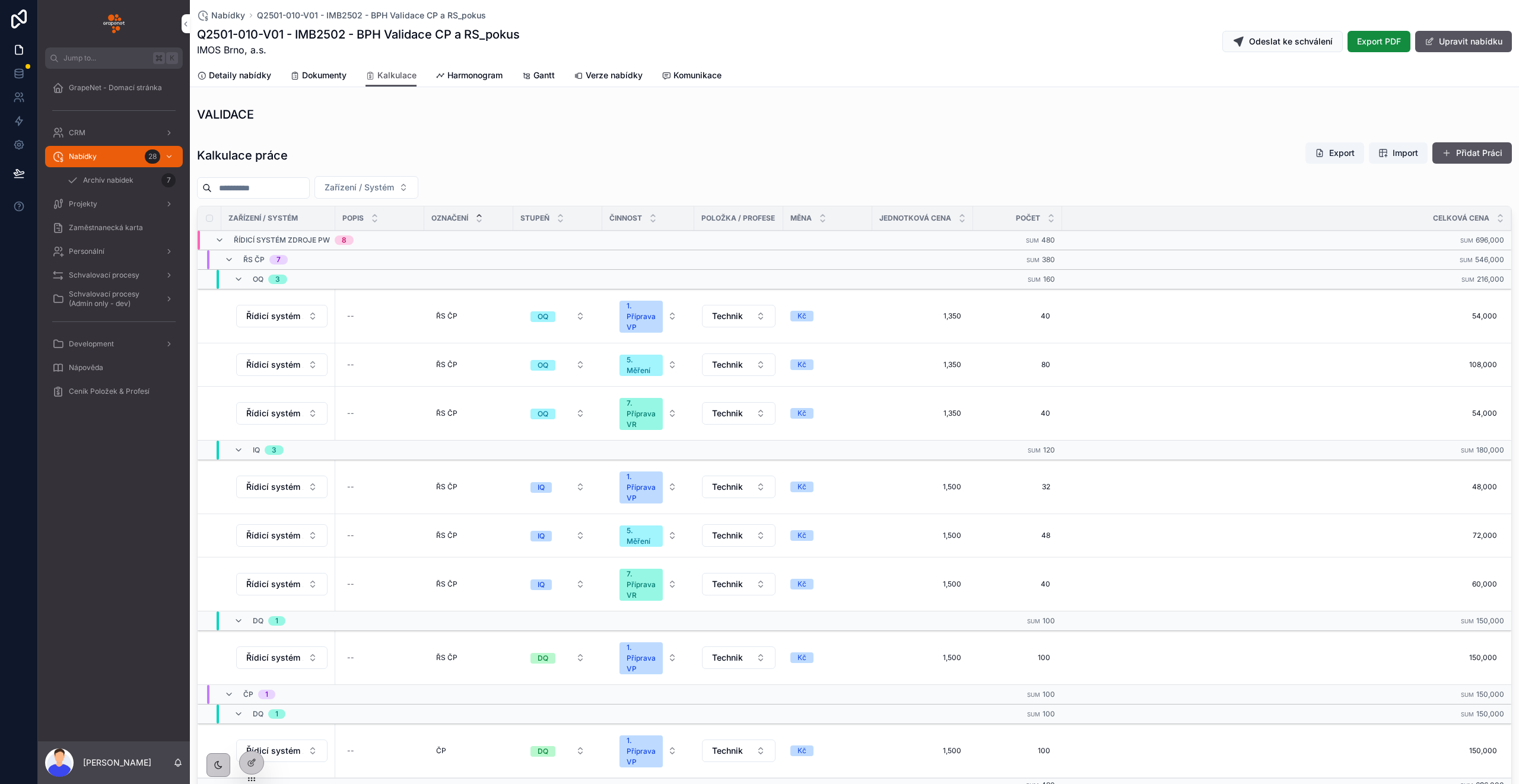
click at [692, 184] on div "Zařízení / Systém" at bounding box center [854, 188] width 1315 height 22
click at [524, 155] on div "Kalkulace práce Export Import Přidat Práci" at bounding box center [854, 155] width 1315 height 27
drag, startPoint x: 248, startPoint y: 78, endPoint x: 258, endPoint y: 78, distance: 10.0
click at [248, 77] on span "Detaily nabídky" at bounding box center [240, 75] width 62 height 12
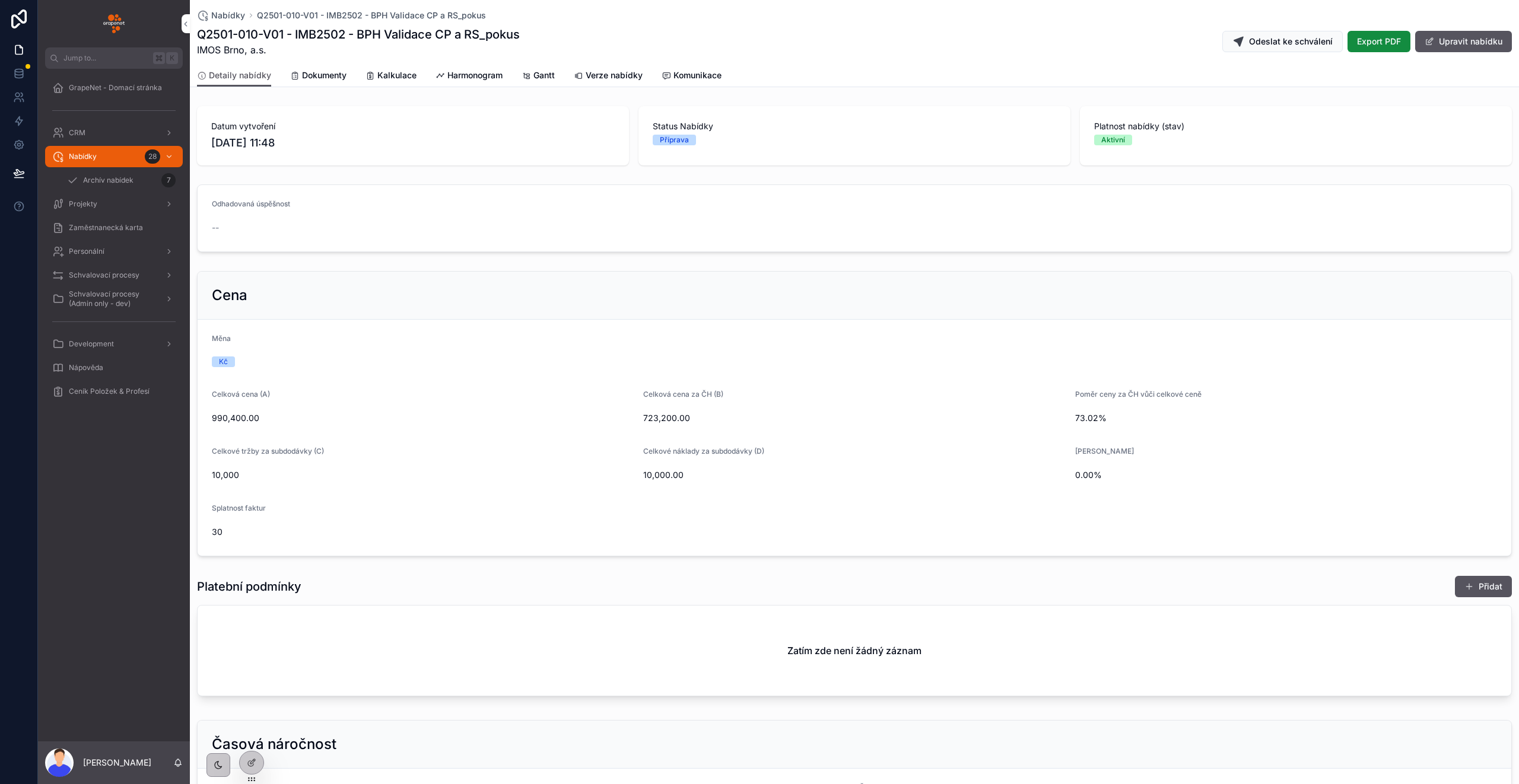
click at [410, 76] on span "Kalkulace" at bounding box center [396, 75] width 39 height 12
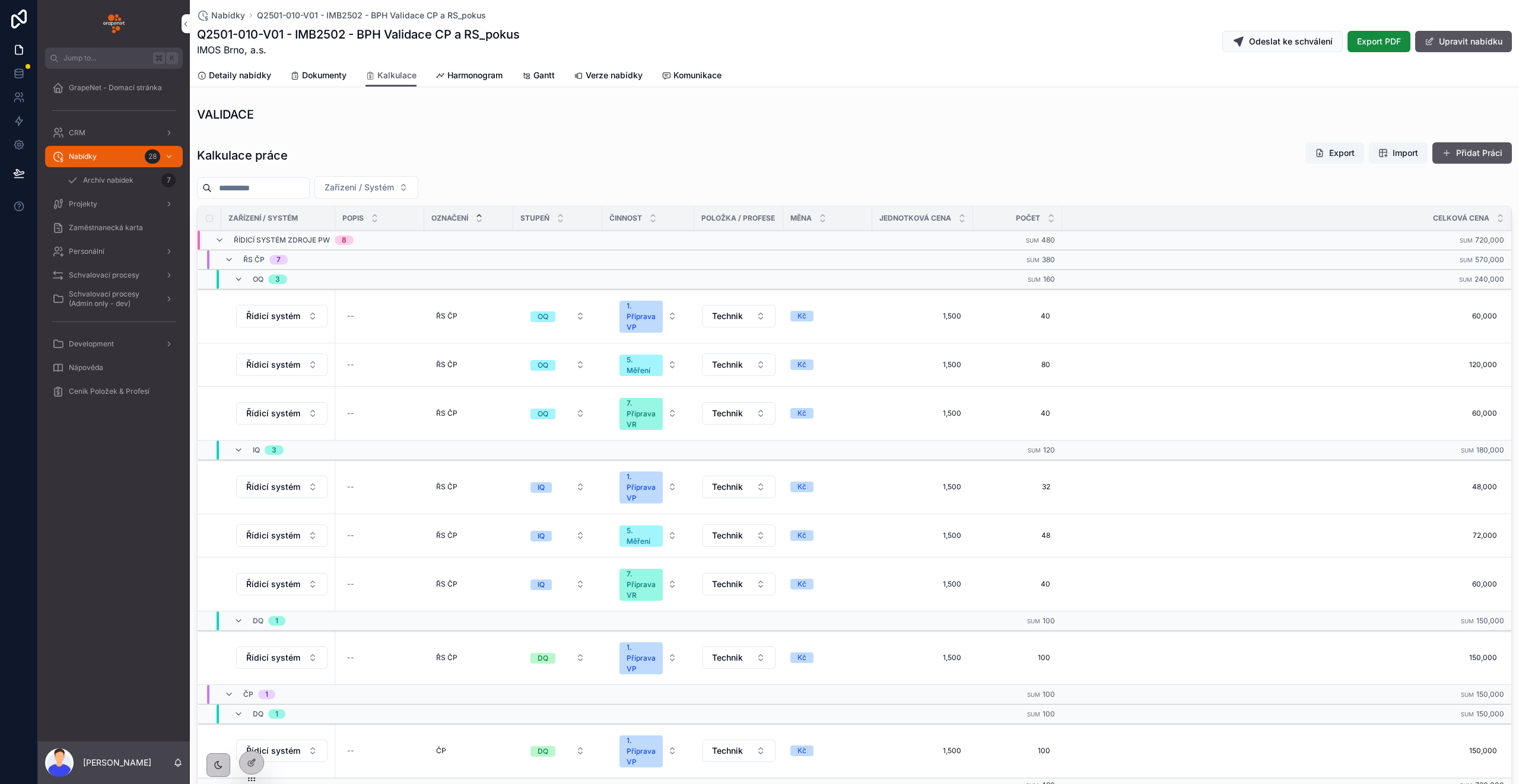
click at [473, 136] on div "VALIDACE Kalkulace práce Export Import Přidat Práci Zařízení / Systém Zařízení …" at bounding box center [854, 611] width 1329 height 1019
click at [476, 136] on div "VALIDACE Kalkulace práce Export Import Přidat Práci Zařízení / Systém Zařízení …" at bounding box center [854, 611] width 1329 height 1019
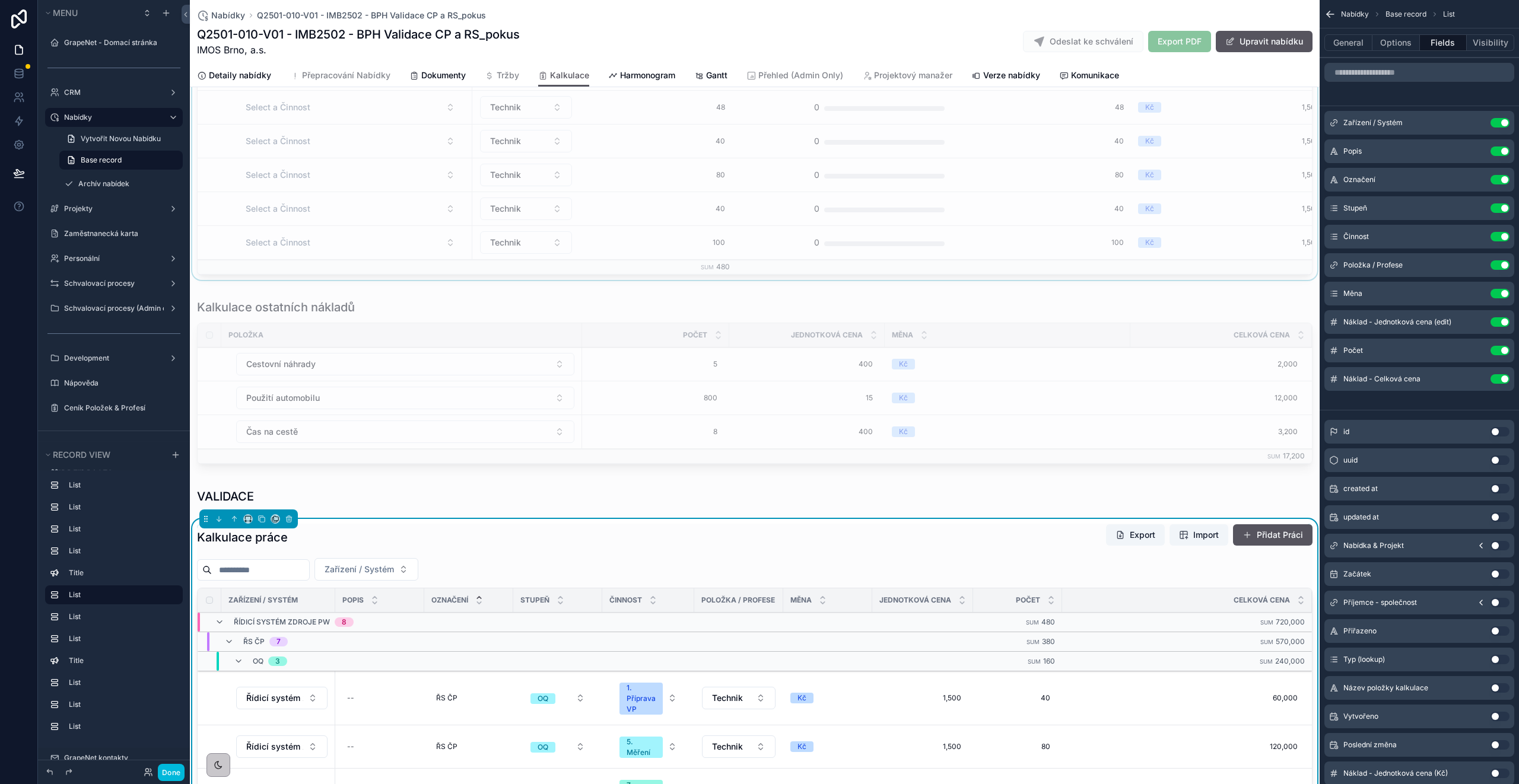
scroll to position [429, 0]
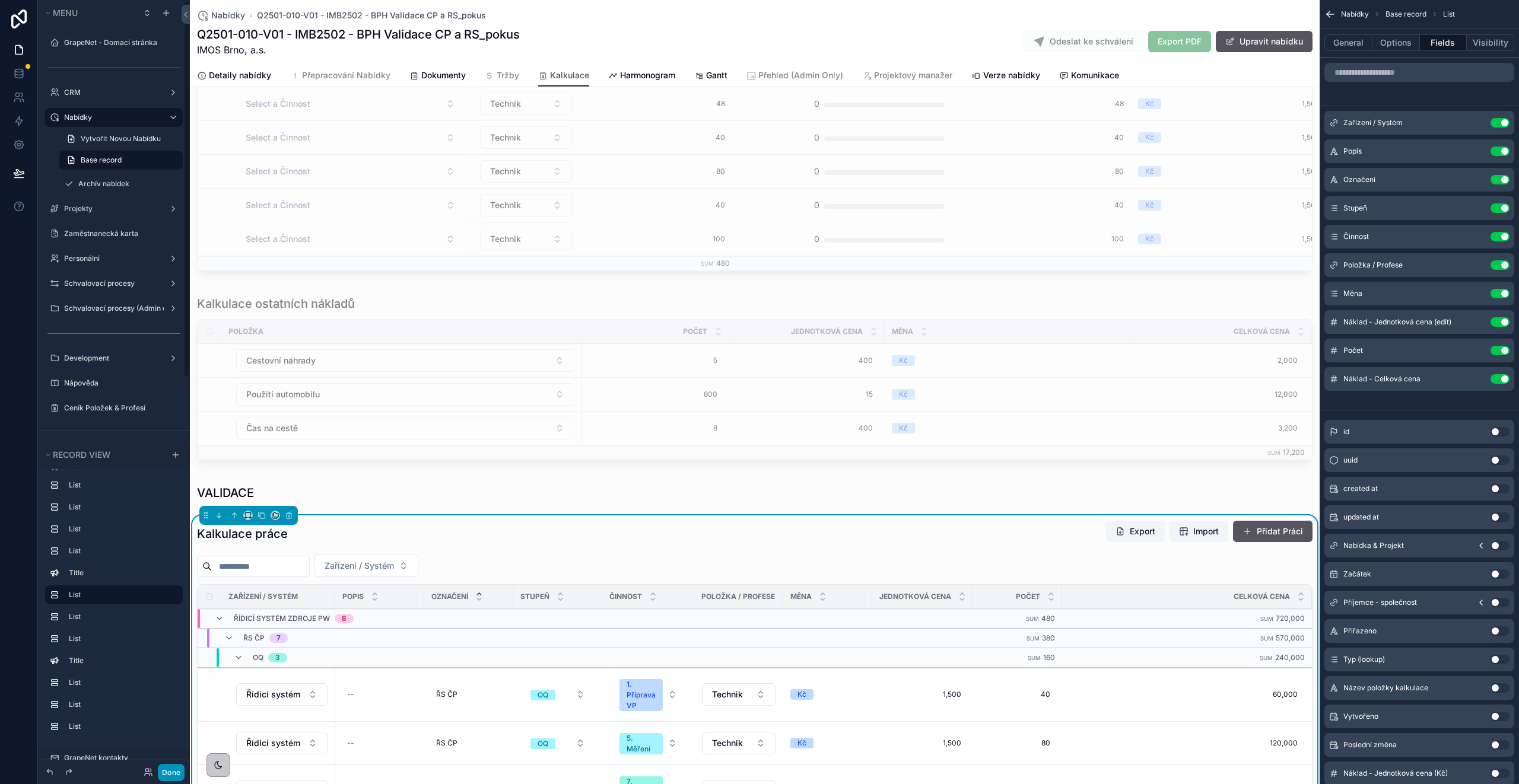
click at [163, 774] on button "Done" at bounding box center [171, 773] width 27 height 17
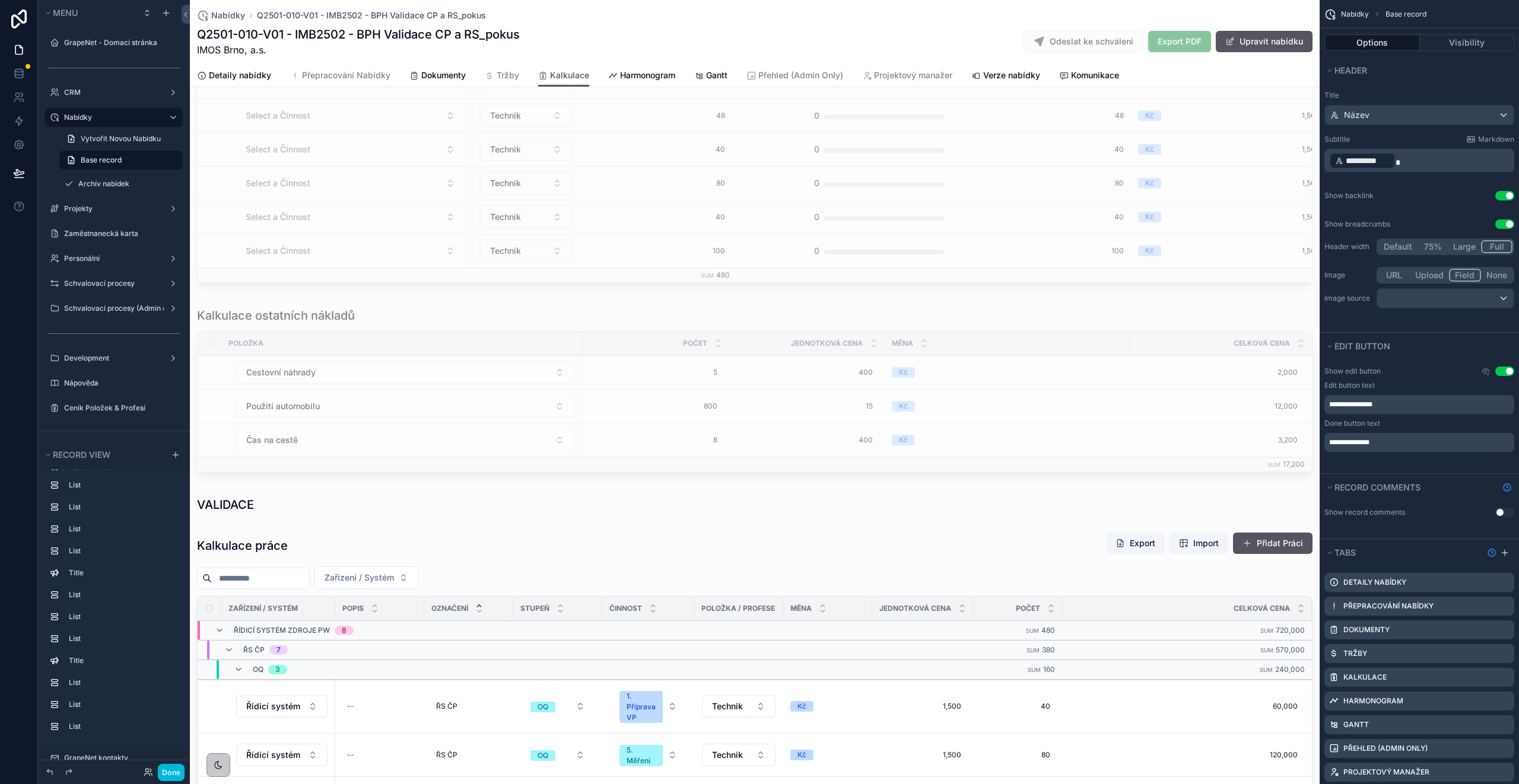
scroll to position [1240, 0]
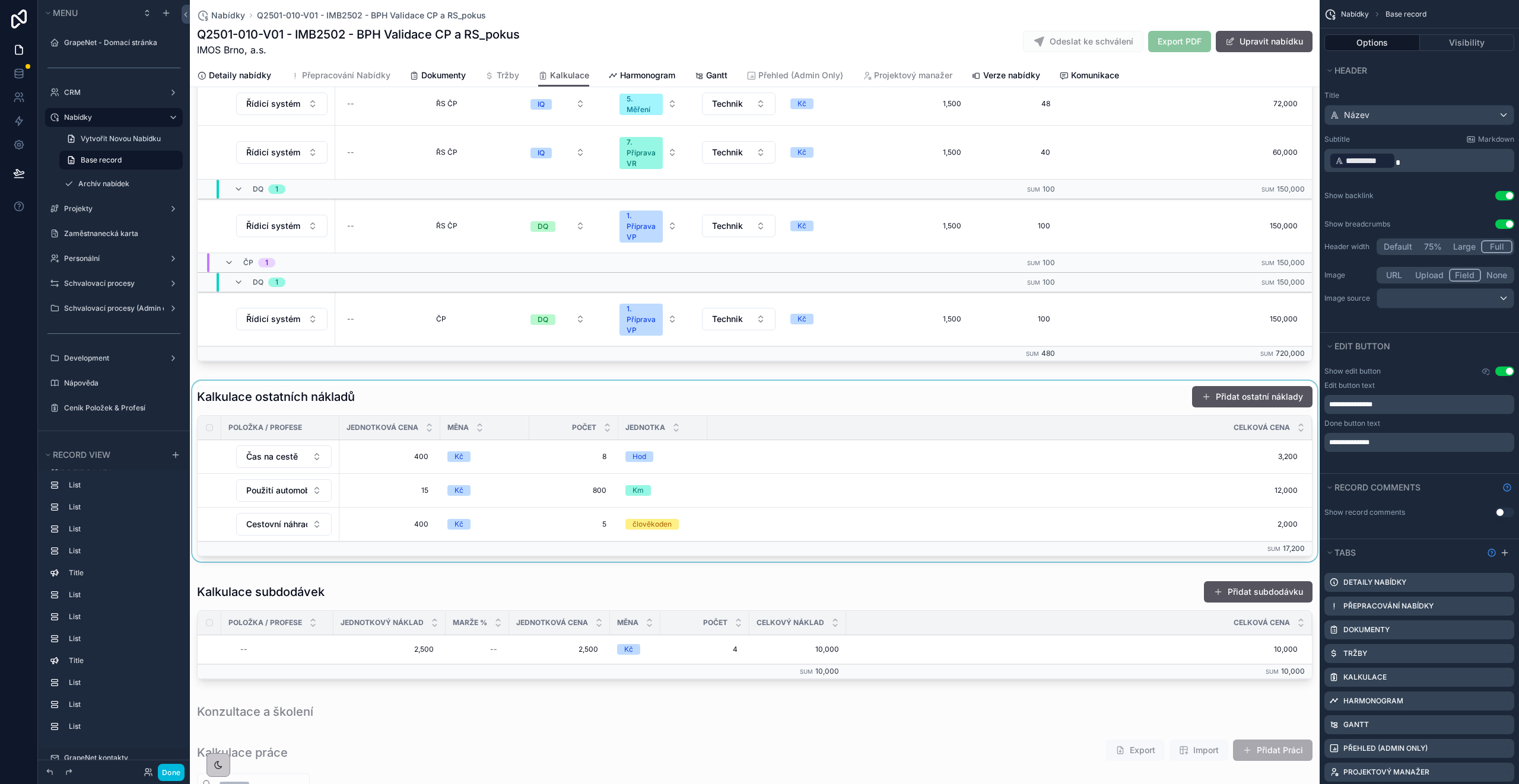
click at [390, 448] on div "scrollable content" at bounding box center [755, 474] width 1129 height 186
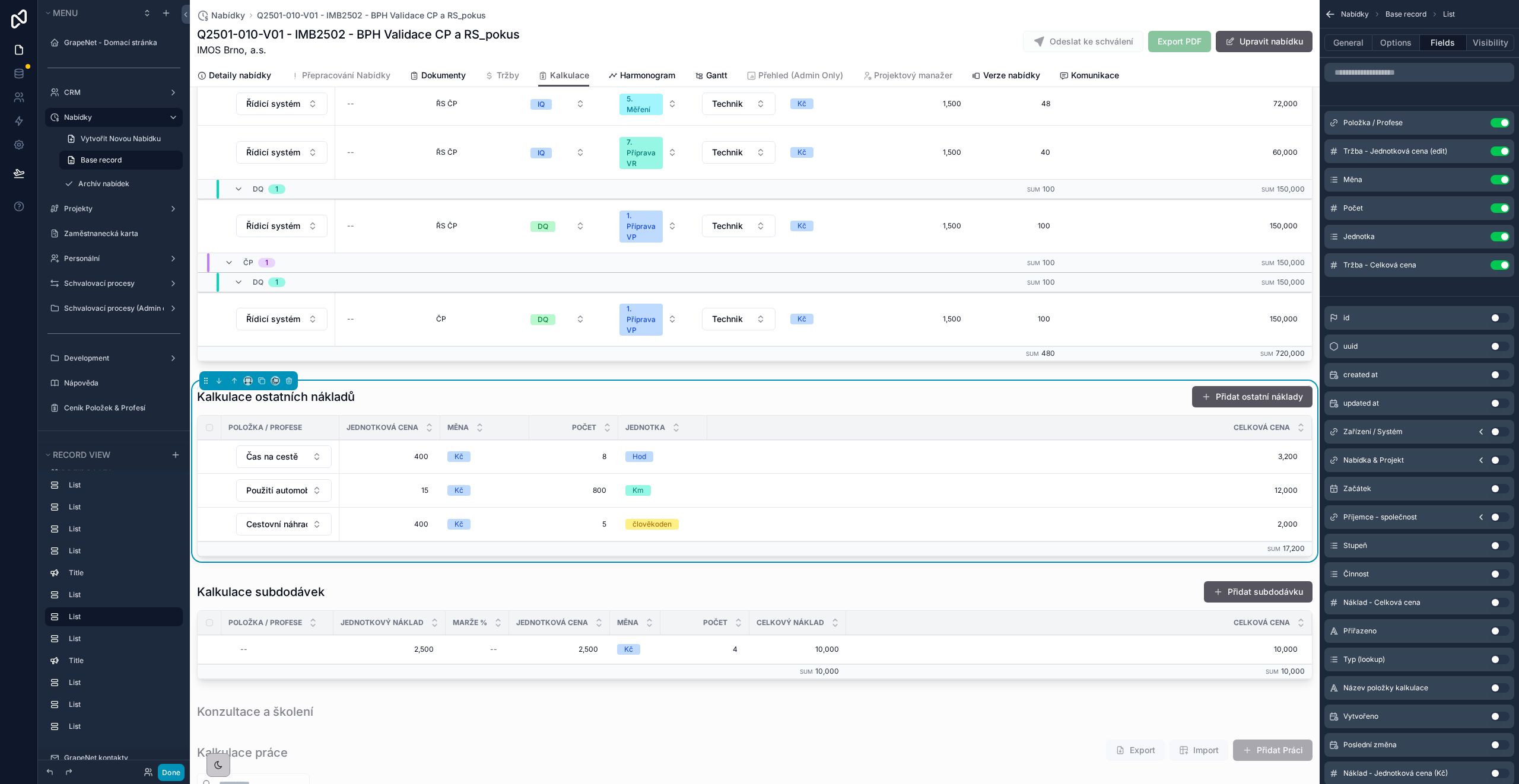
click at [177, 771] on button "Done" at bounding box center [171, 773] width 27 height 17
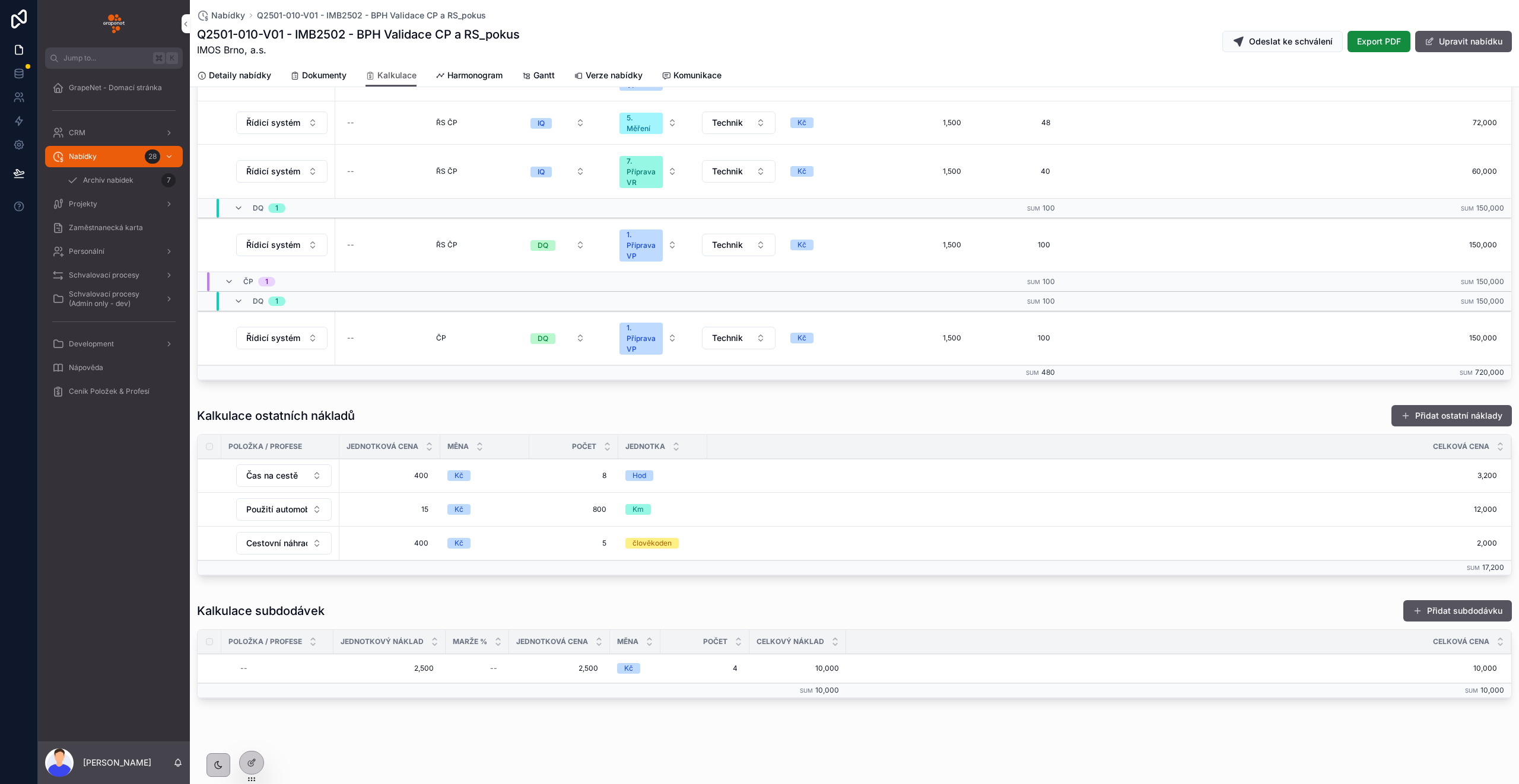
scroll to position [417, 0]
click at [101, 221] on div "Zaměstnanecká karta" at bounding box center [114, 228] width 123 height 19
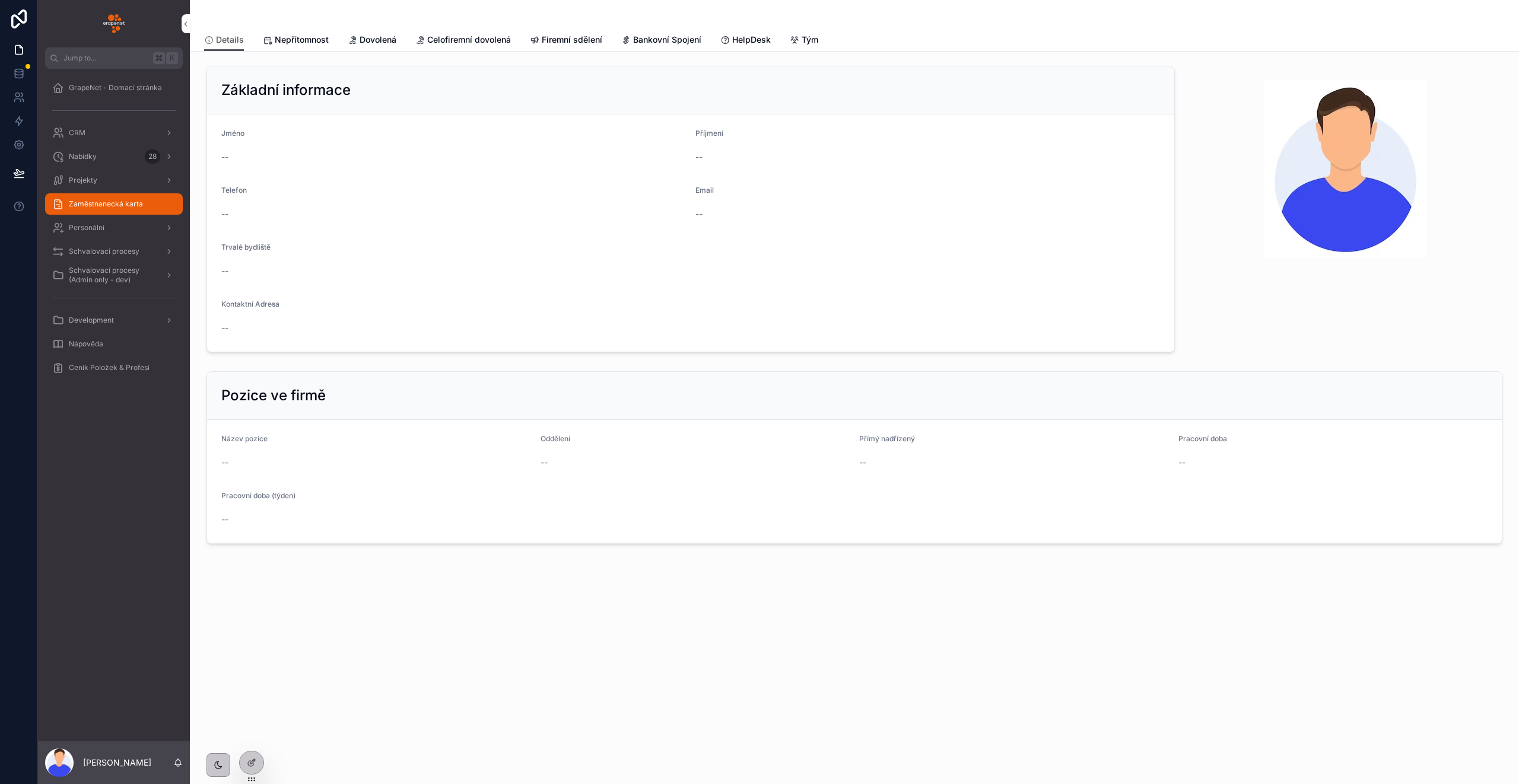
click at [743, 39] on span "HelpDesk" at bounding box center [752, 40] width 38 height 12
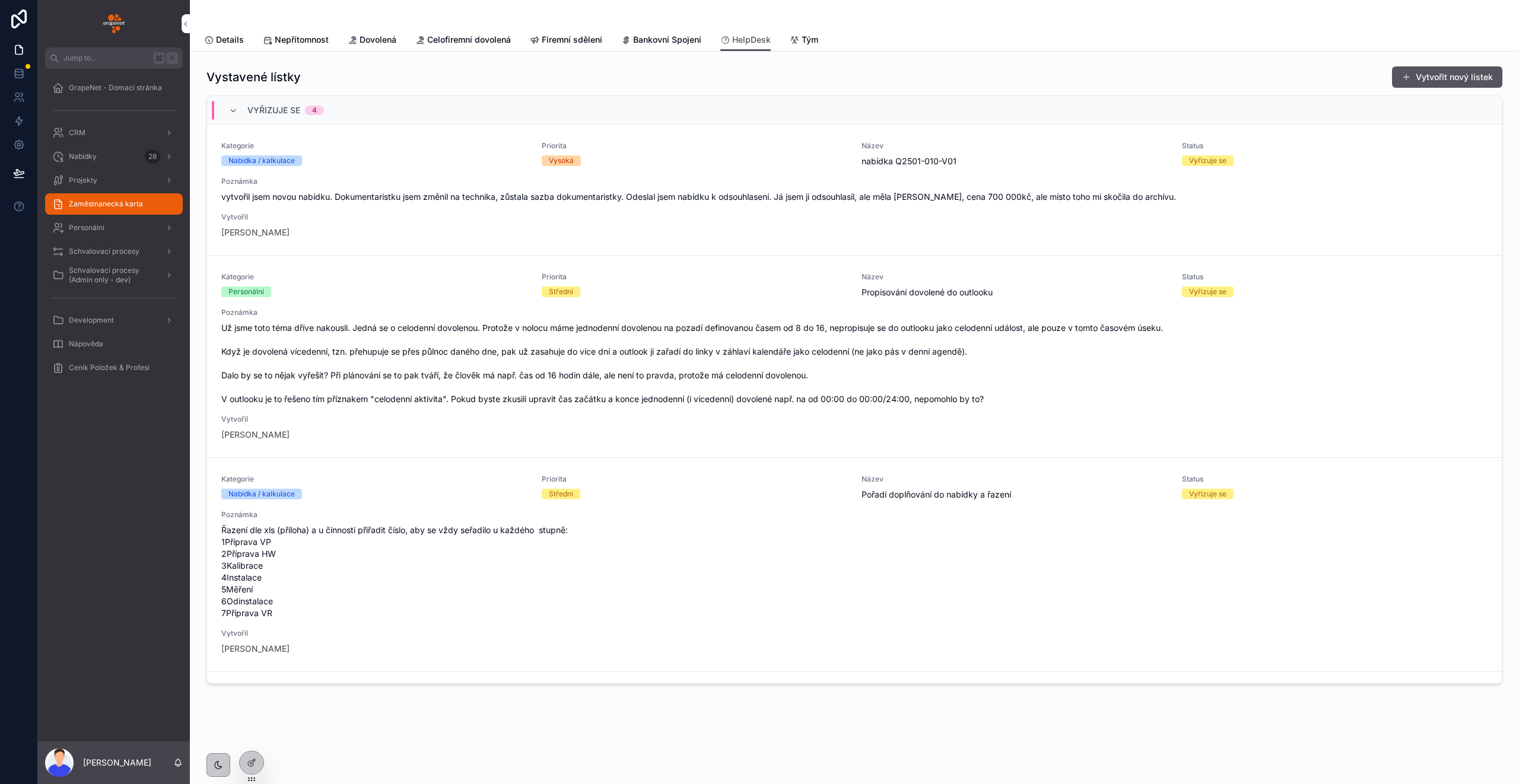
click at [491, 164] on div "Nabídka / kalkulace" at bounding box center [374, 160] width 306 height 10
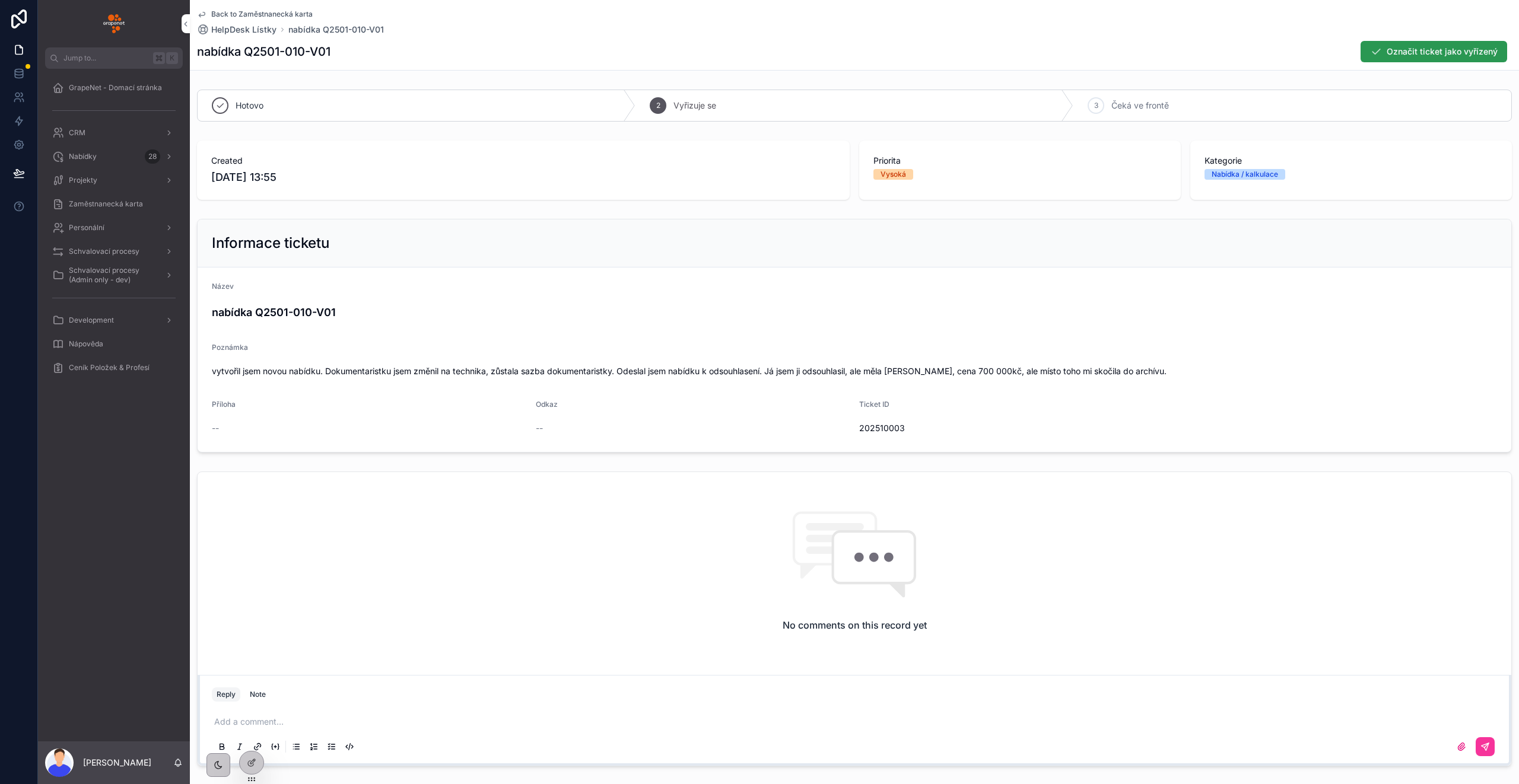
click at [1393, 57] on span "Označit ticket jako vyřízený" at bounding box center [1442, 51] width 111 height 12
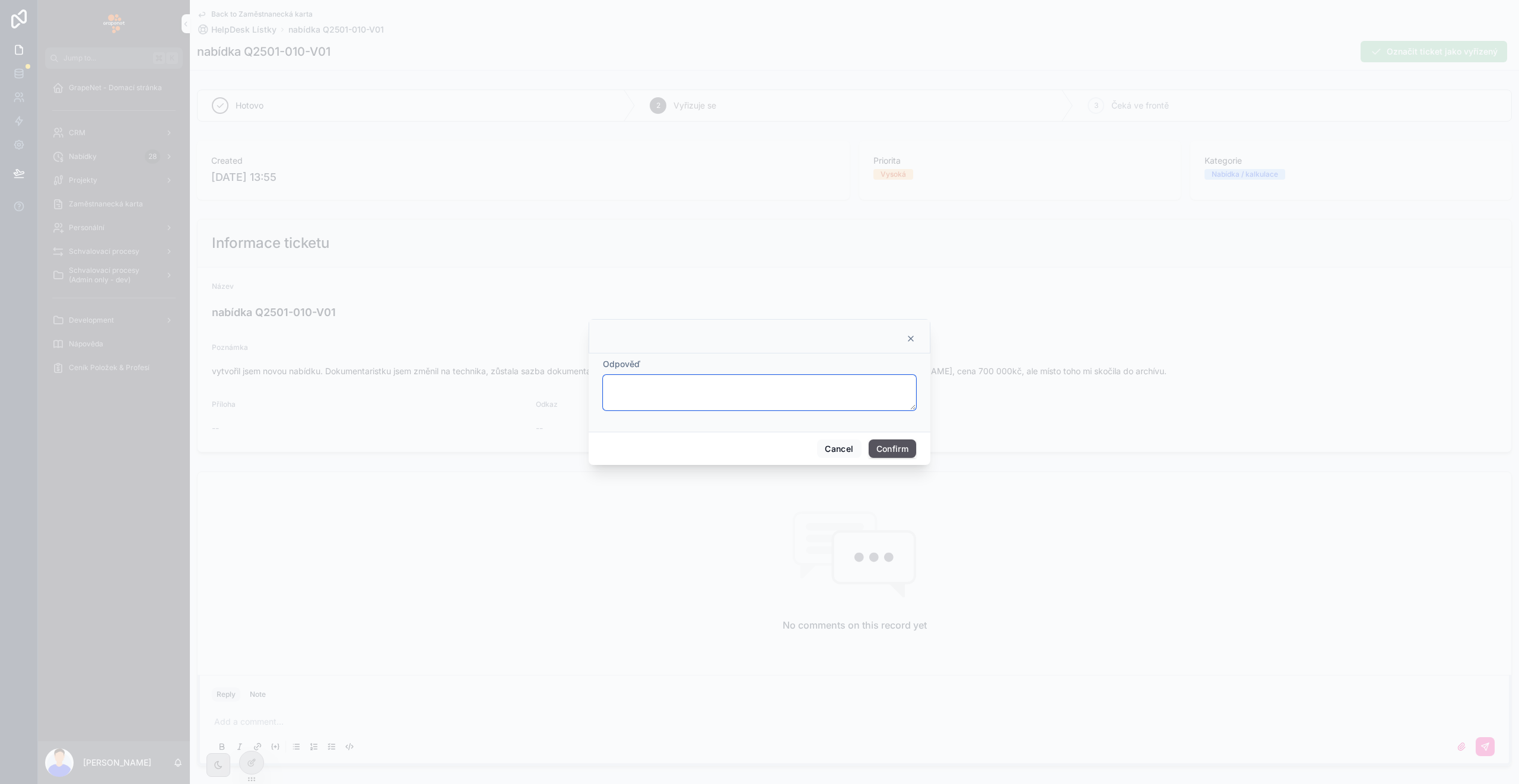
click at [748, 388] on textarea at bounding box center [760, 392] width 313 height 36
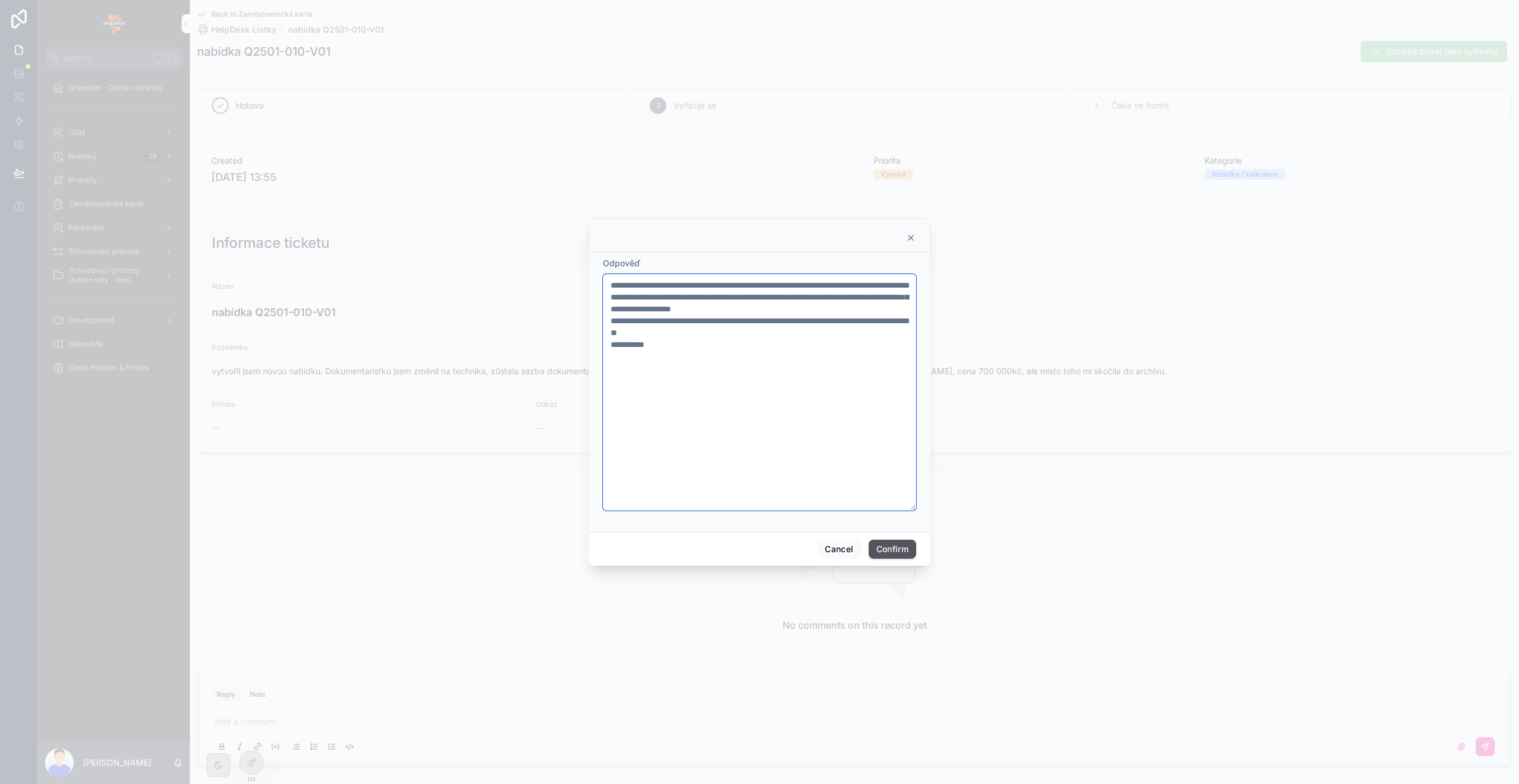
type textarea "**********"
click at [892, 552] on button "Confirm" at bounding box center [892, 549] width 48 height 19
